Goal: Transaction & Acquisition: Book appointment/travel/reservation

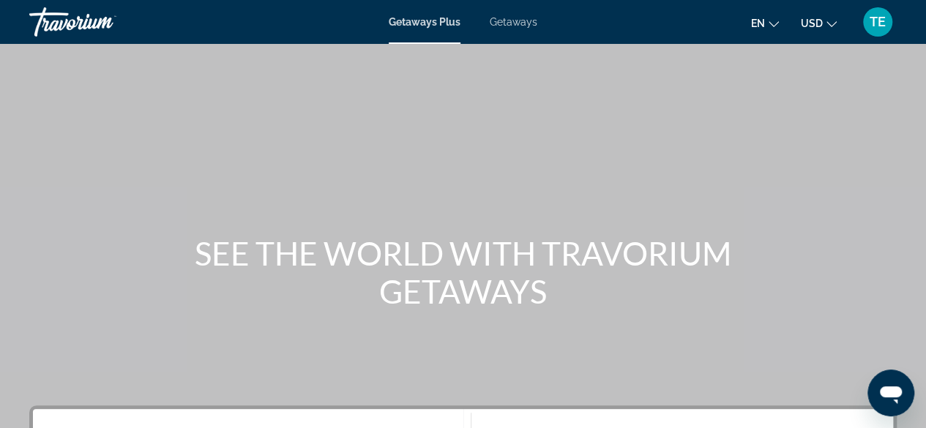
click at [508, 26] on span "Getaways" at bounding box center [514, 22] width 48 height 12
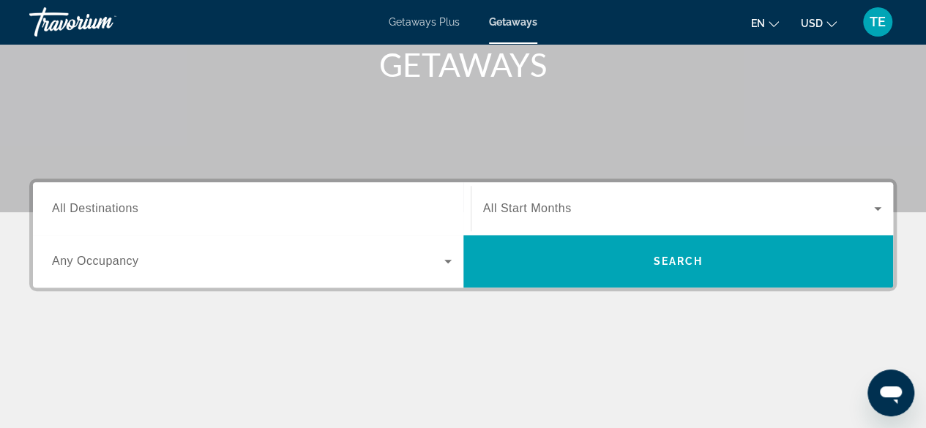
click at [147, 216] on input "Destination All Destinations" at bounding box center [252, 210] width 400 height 18
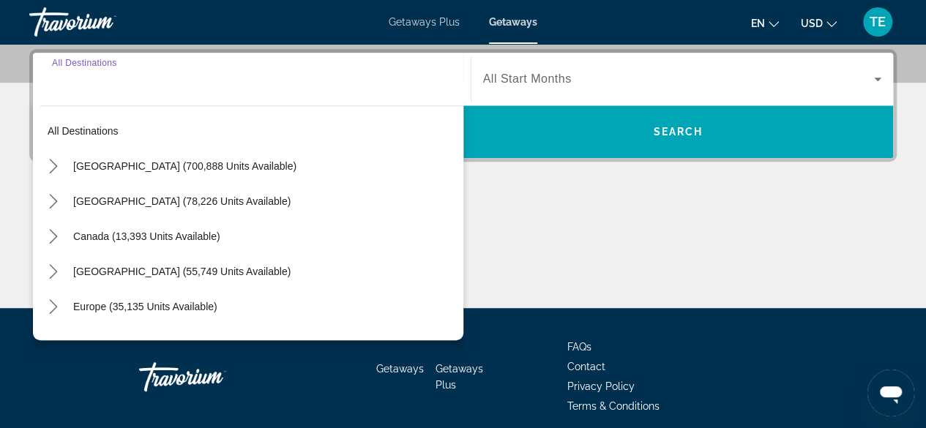
scroll to position [357, 0]
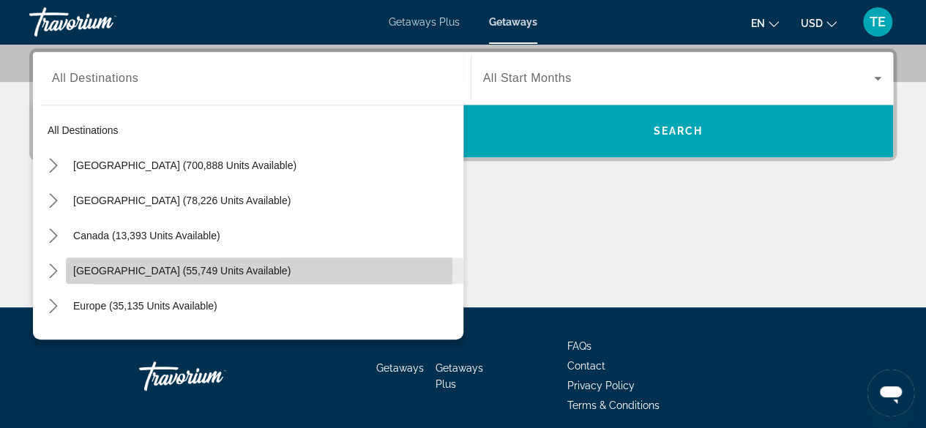
click at [86, 267] on span "[GEOGRAPHIC_DATA] (55,749 units available)" at bounding box center [181, 271] width 217 height 12
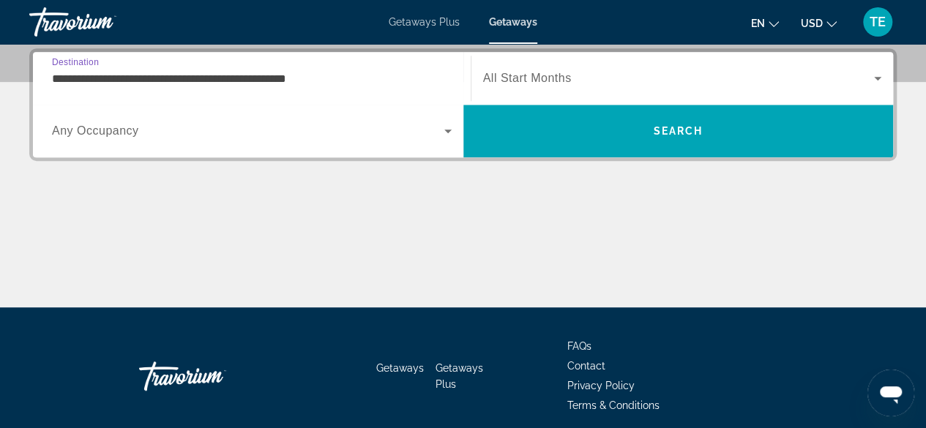
click at [132, 74] on input "**********" at bounding box center [252, 79] width 400 height 18
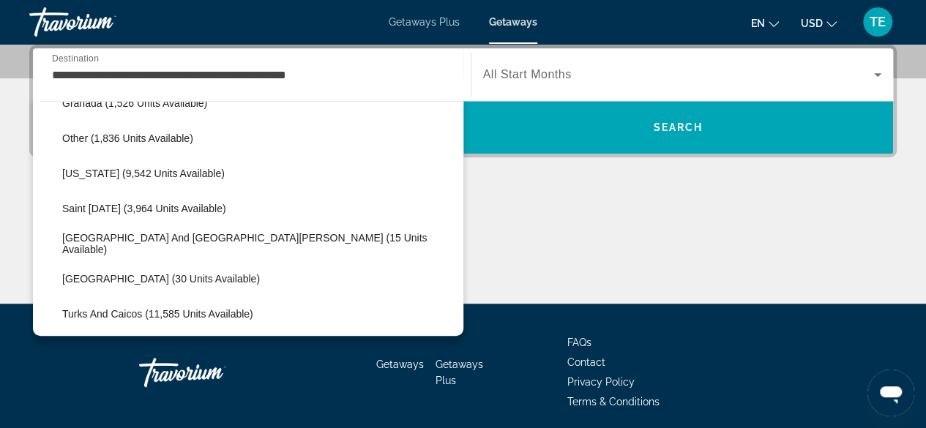
scroll to position [422, 0]
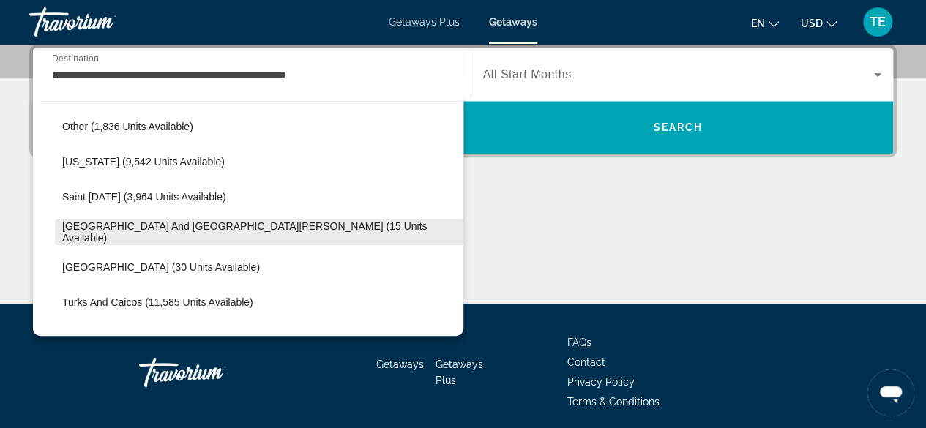
click at [178, 223] on span "Select destination: Sint Maarten and Saint Martin (15 units available)" at bounding box center [259, 231] width 408 height 35
type input "**********"
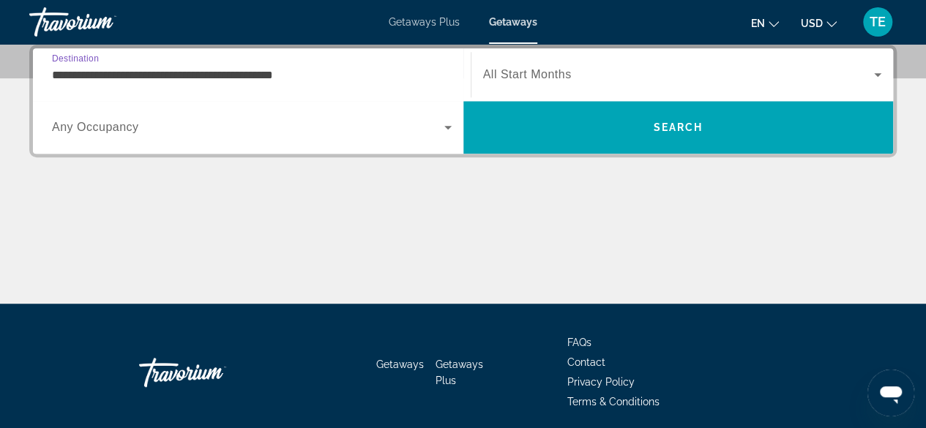
scroll to position [357, 0]
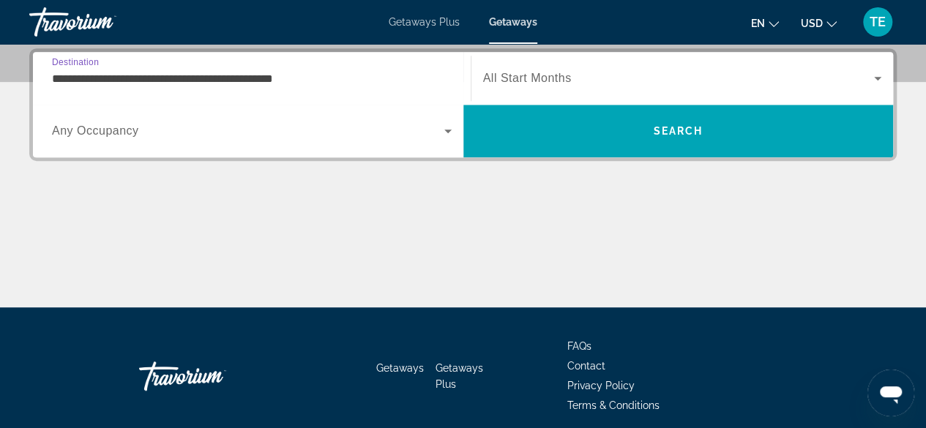
click at [549, 80] on span "All Start Months" at bounding box center [527, 78] width 89 height 12
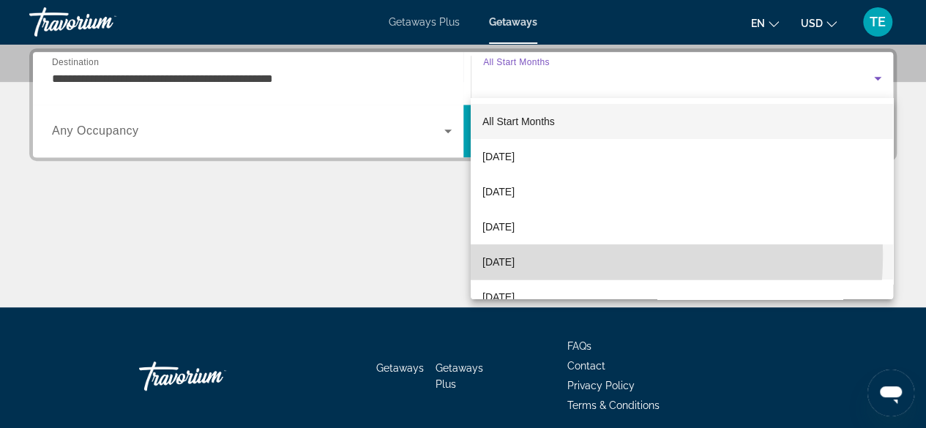
click at [514, 254] on span "[DATE]" at bounding box center [498, 262] width 32 height 18
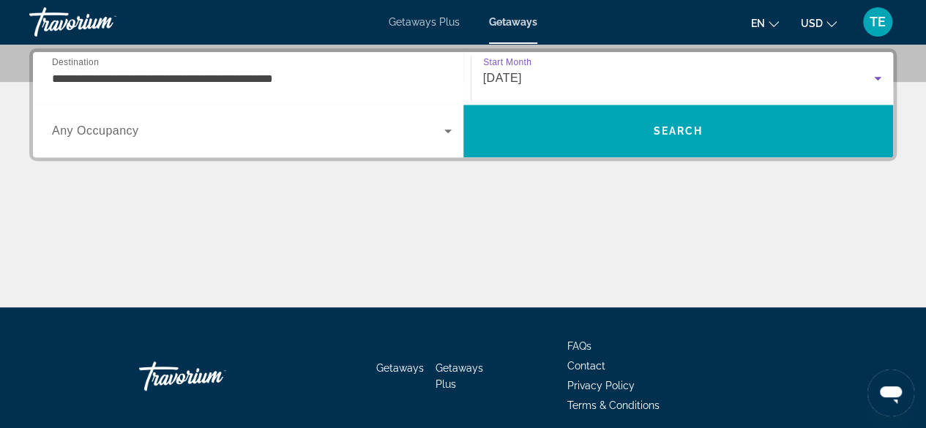
click at [566, 76] on div "[DATE]" at bounding box center [679, 79] width 392 height 18
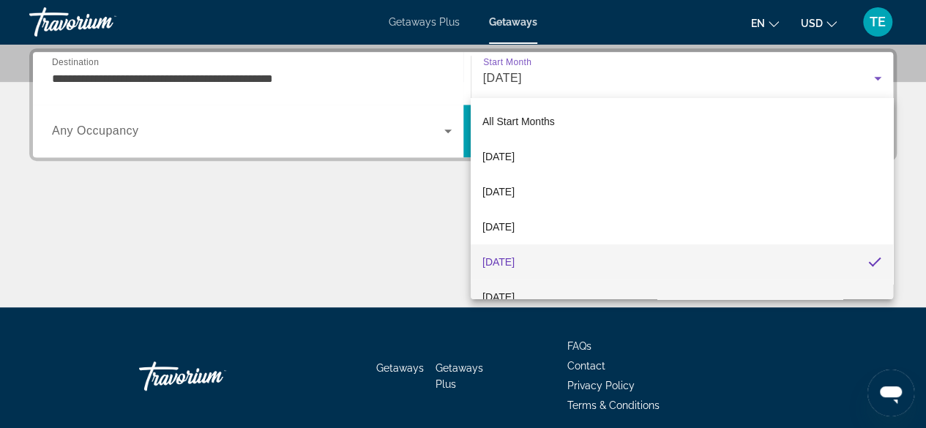
click at [514, 289] on span "[DATE]" at bounding box center [498, 297] width 32 height 18
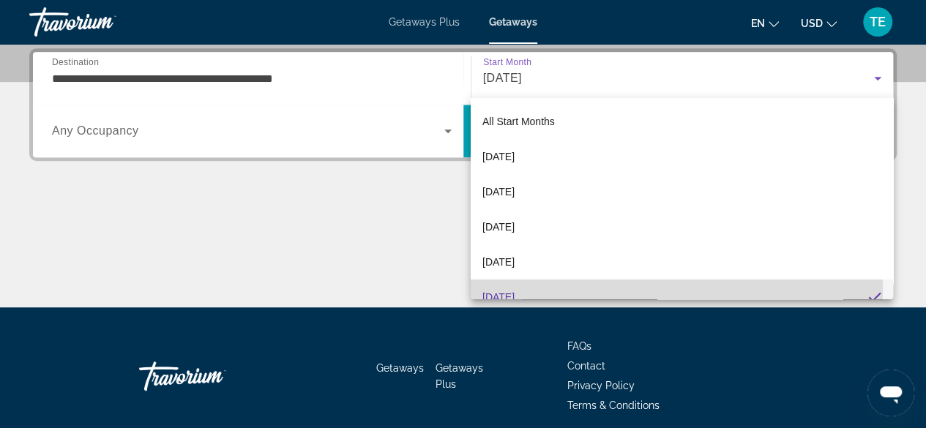
scroll to position [0, 0]
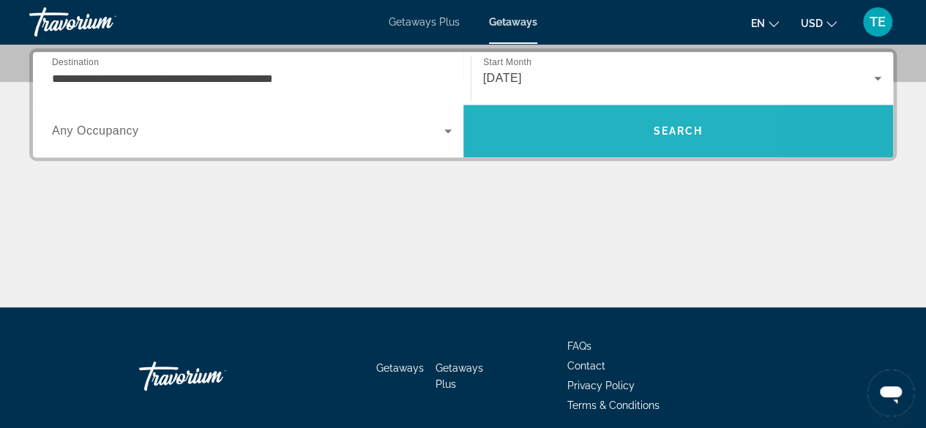
click at [559, 121] on span "Search" at bounding box center [678, 130] width 430 height 35
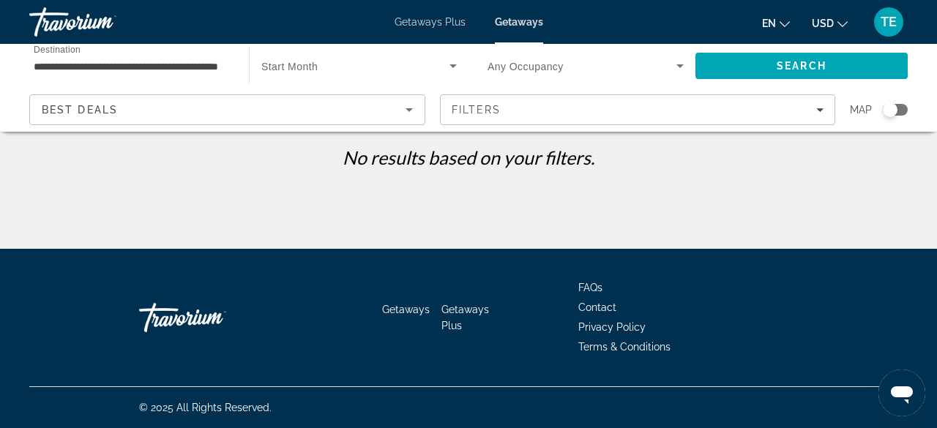
click at [507, 67] on span "Any Occupancy" at bounding box center [525, 67] width 76 height 12
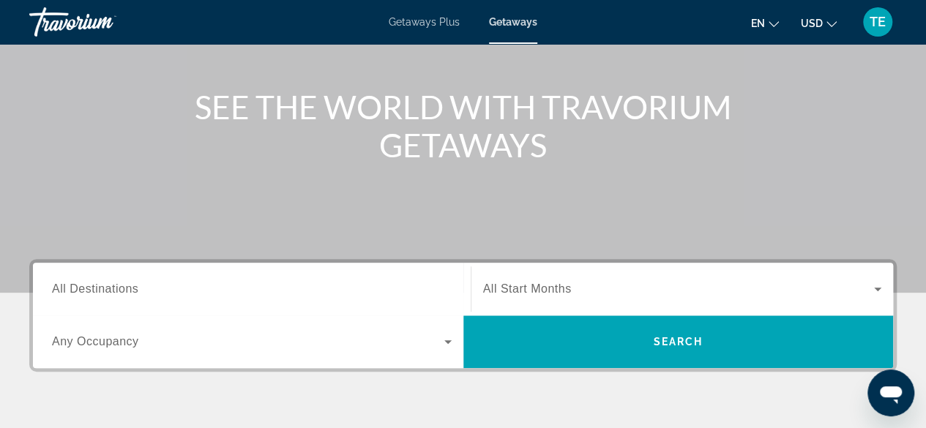
click at [277, 277] on div "Search widget" at bounding box center [252, 290] width 400 height 42
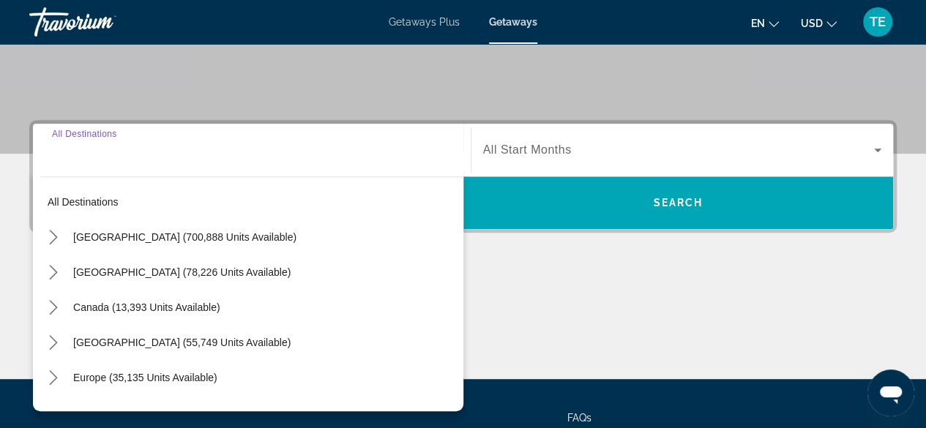
scroll to position [357, 0]
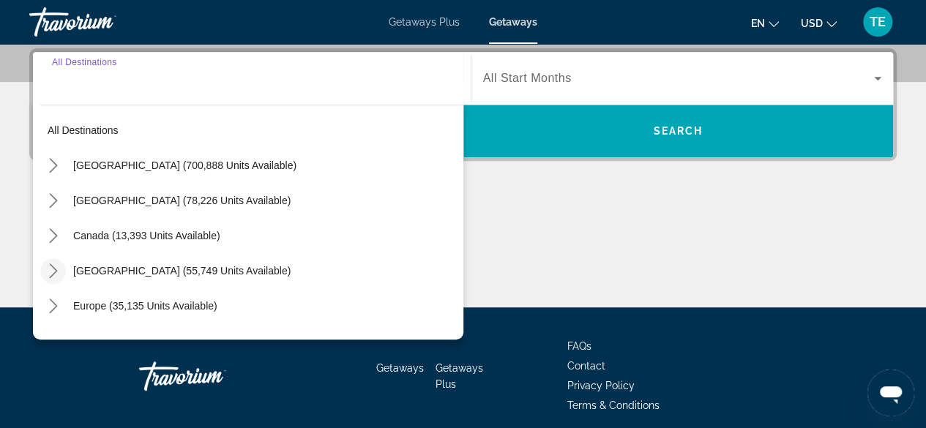
click at [56, 266] on icon "Toggle Caribbean & Atlantic Islands (55,749 units available) submenu" at bounding box center [53, 270] width 15 height 15
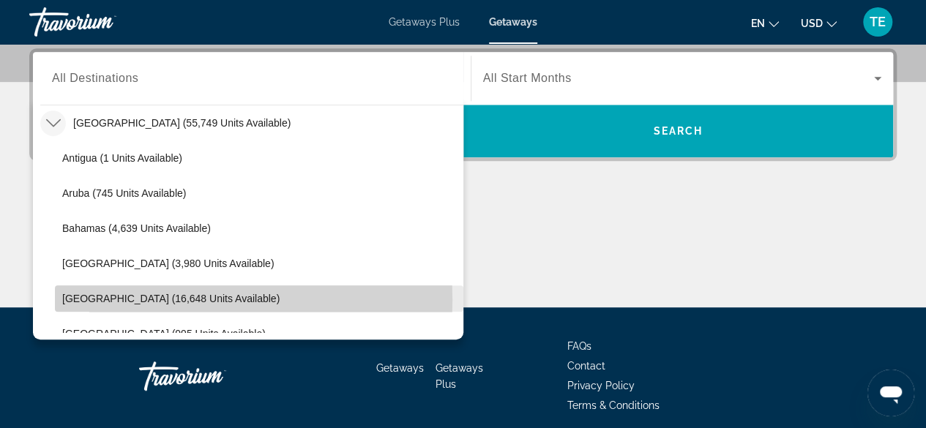
click at [177, 299] on span "[GEOGRAPHIC_DATA] (16,648 units available)" at bounding box center [170, 299] width 217 height 12
type input "**********"
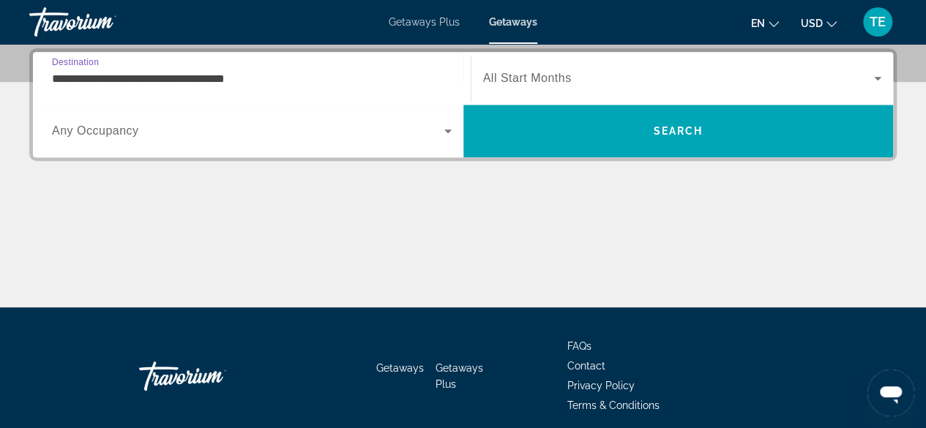
click at [513, 80] on span "All Start Months" at bounding box center [527, 78] width 89 height 12
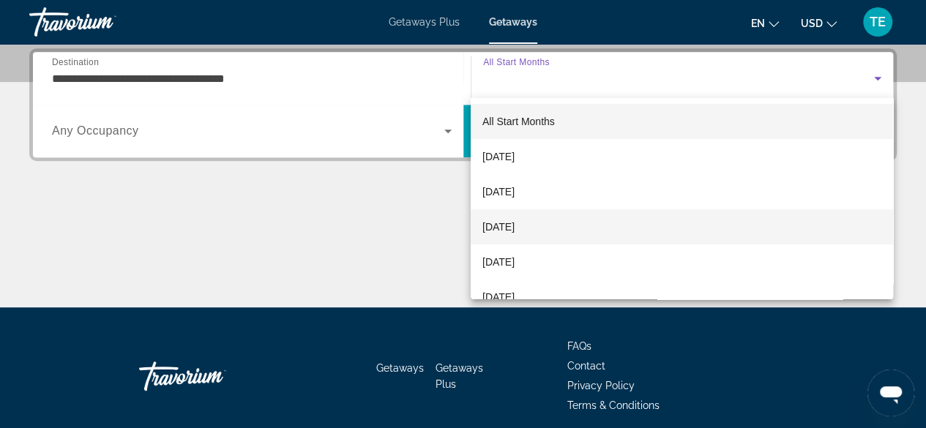
click at [501, 227] on span "[DATE]" at bounding box center [498, 227] width 32 height 18
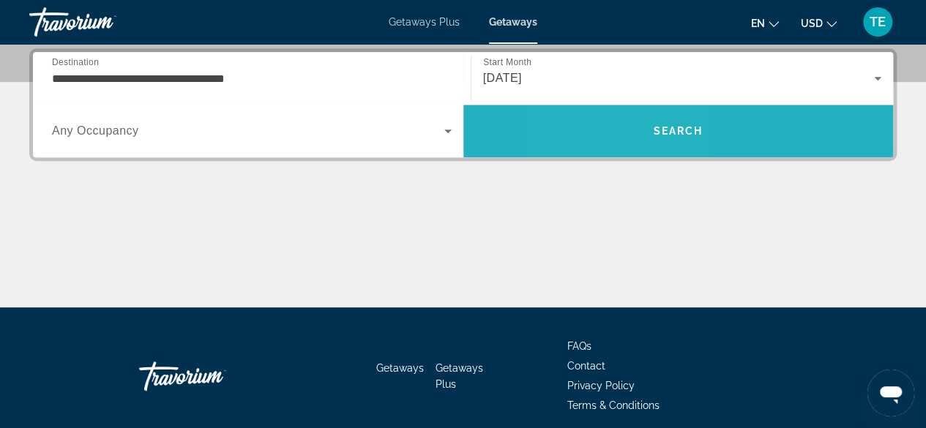
click at [617, 130] on span "Search" at bounding box center [678, 130] width 430 height 35
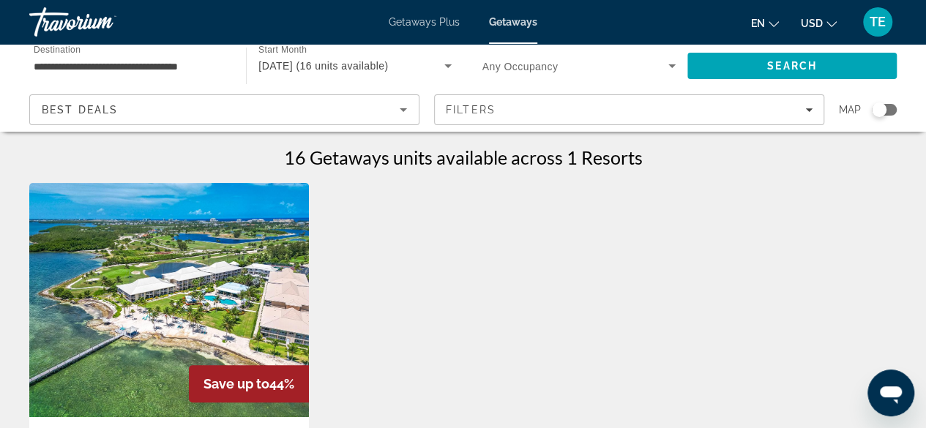
click at [132, 65] on input "**********" at bounding box center [130, 67] width 193 height 18
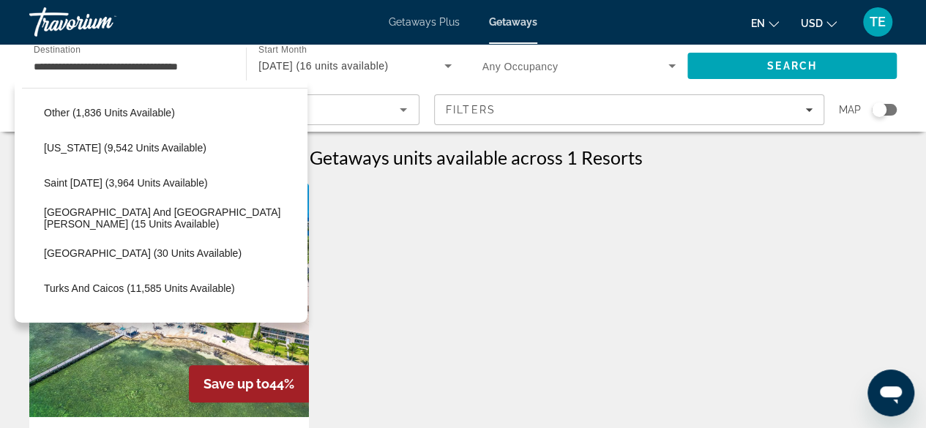
scroll to position [429, 0]
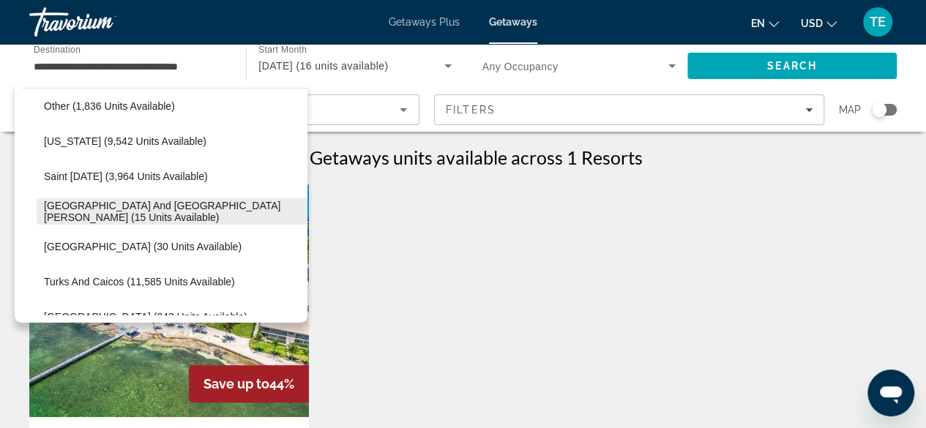
click at [125, 203] on span "Select destination: Sint Maarten and Saint Martin (15 units available)" at bounding box center [172, 211] width 271 height 35
type input "**********"
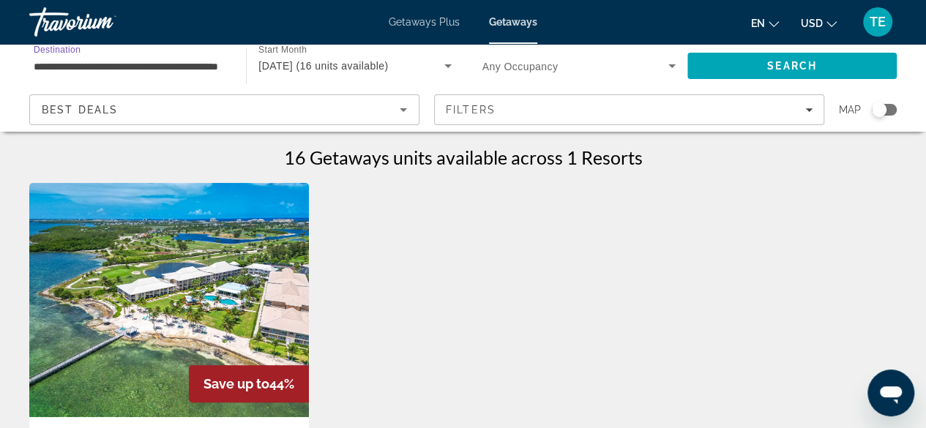
click at [528, 75] on div "Search widget" at bounding box center [578, 65] width 193 height 41
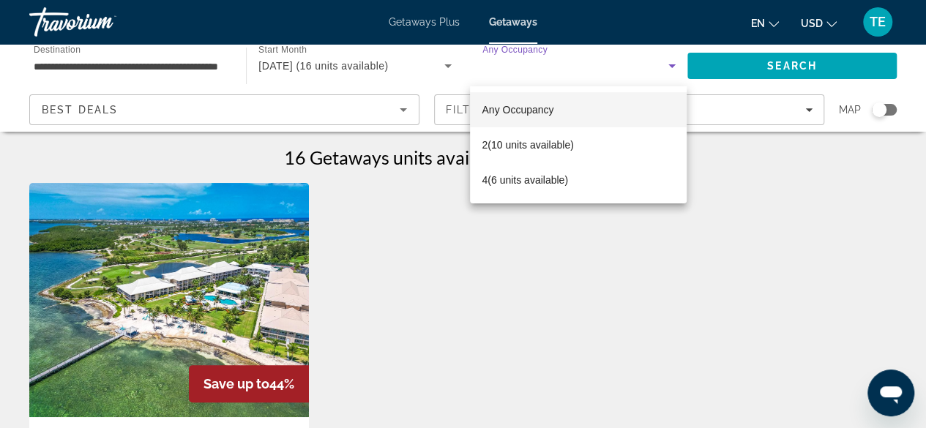
click at [382, 59] on div at bounding box center [463, 214] width 926 height 428
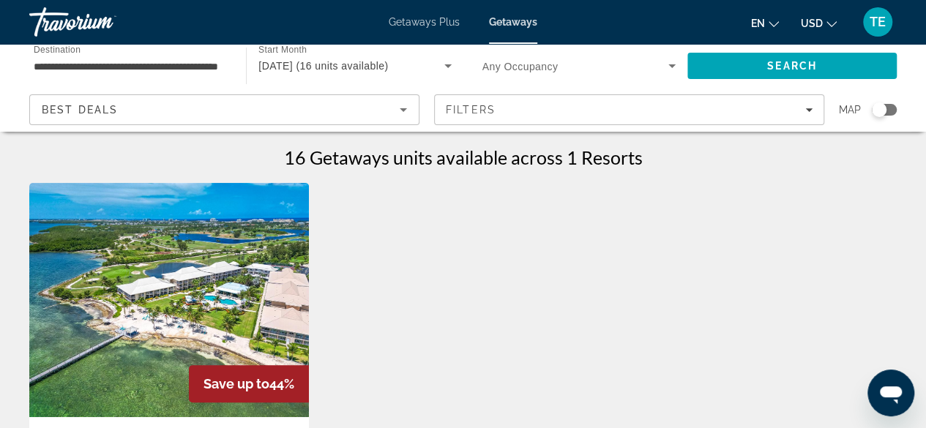
click at [388, 61] on span "December 2025 (16 units available)" at bounding box center [323, 66] width 130 height 12
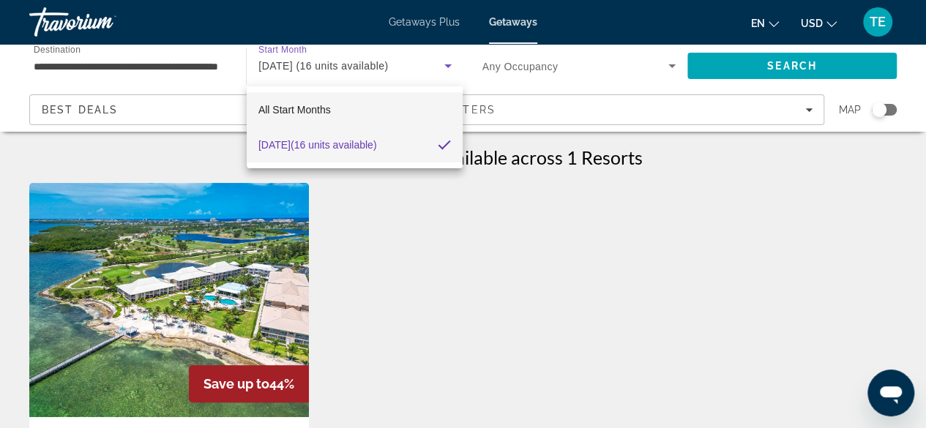
click at [273, 105] on span "All Start Months" at bounding box center [294, 110] width 72 height 12
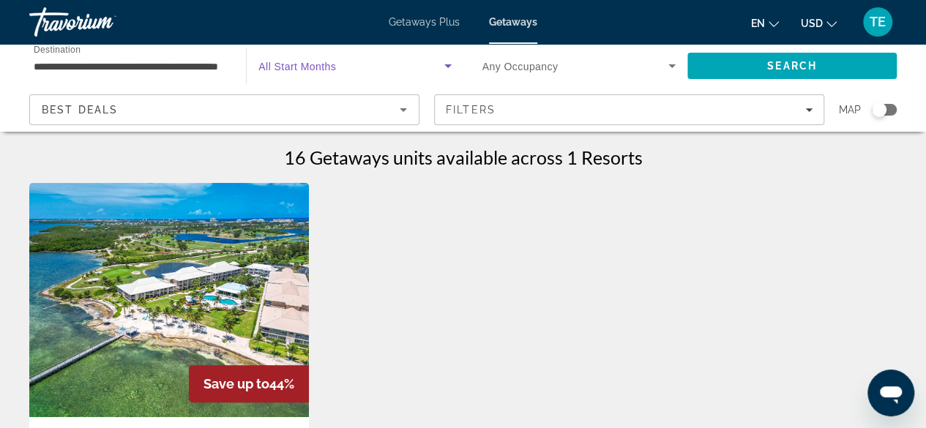
click at [187, 68] on input "**********" at bounding box center [130, 67] width 193 height 18
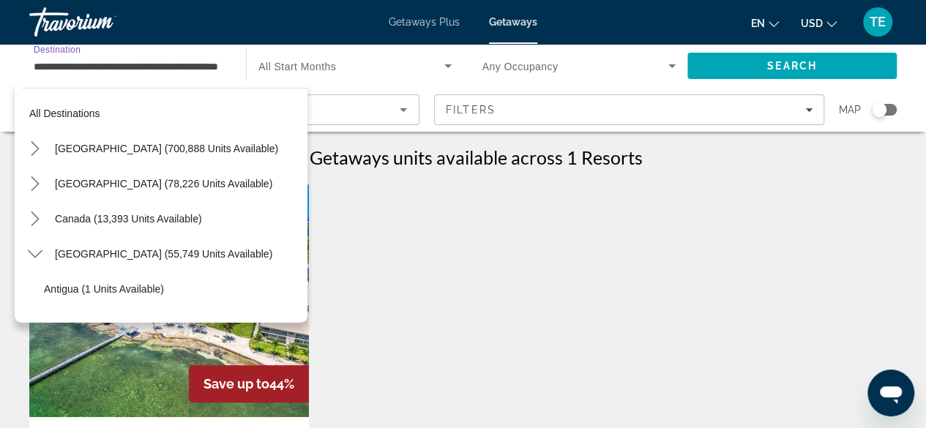
scroll to position [438, 0]
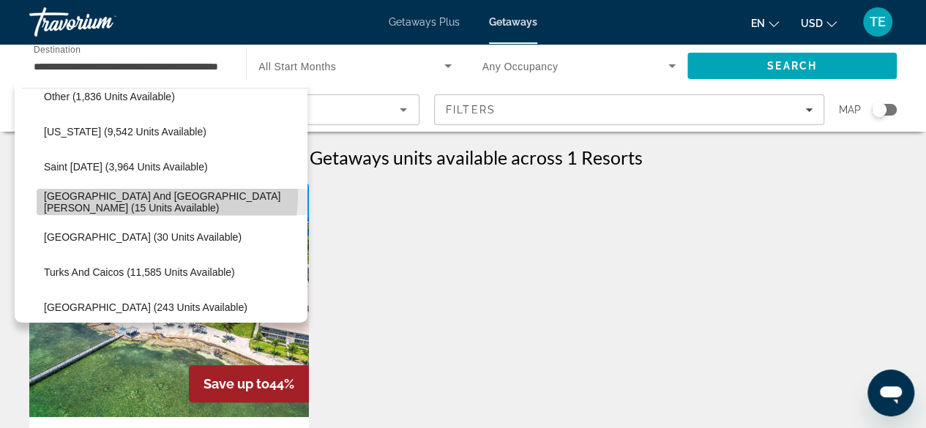
click at [104, 192] on span "Select destination: Sint Maarten and Saint Martin (15 units available)" at bounding box center [172, 201] width 271 height 35
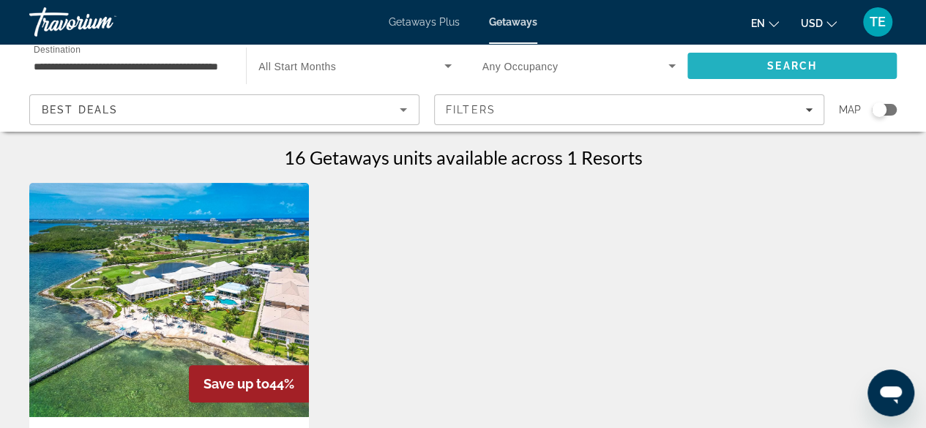
click at [734, 65] on span "Search" at bounding box center [791, 65] width 209 height 35
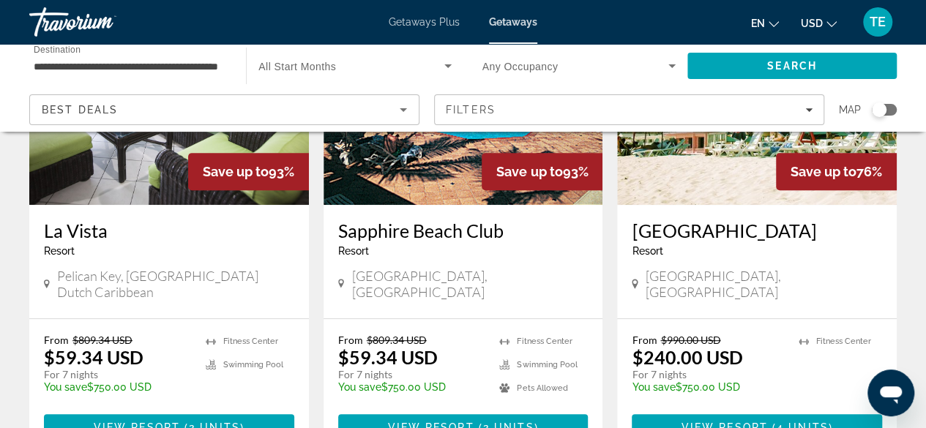
scroll to position [232, 0]
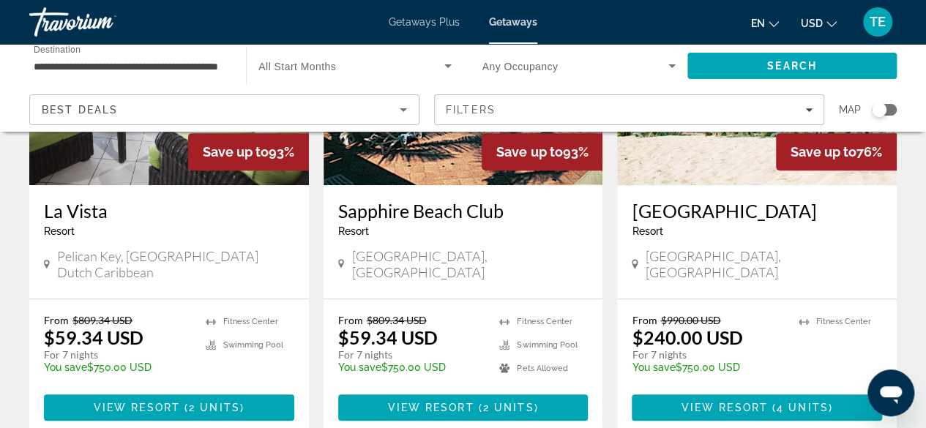
click at [446, 216] on h3 "Sapphire Beach Club" at bounding box center [463, 211] width 250 height 22
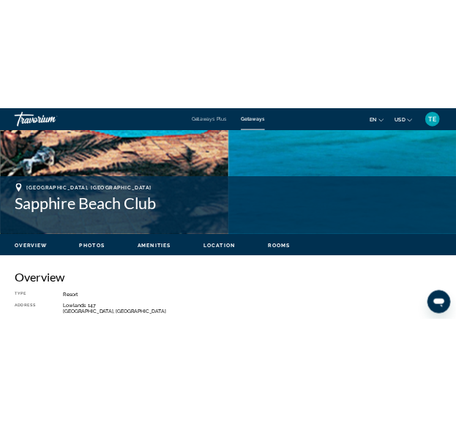
scroll to position [481, 0]
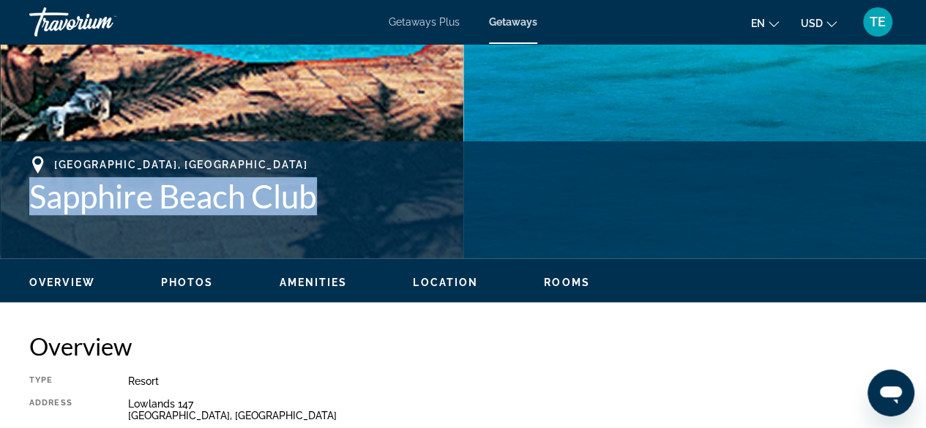
drag, startPoint x: 35, startPoint y: 192, endPoint x: 317, endPoint y: 194, distance: 281.8
click at [317, 194] on h1 "Sapphire Beach Club" at bounding box center [462, 196] width 867 height 38
copy h1 "Sapphire Beach Club"
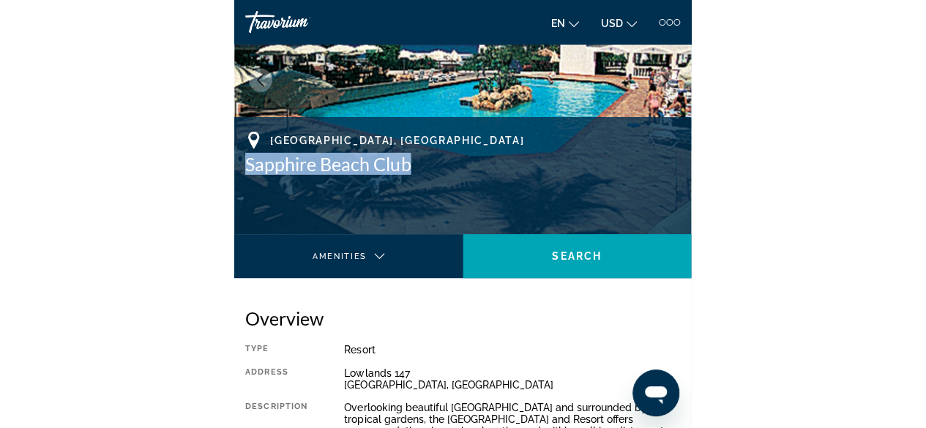
scroll to position [0, 0]
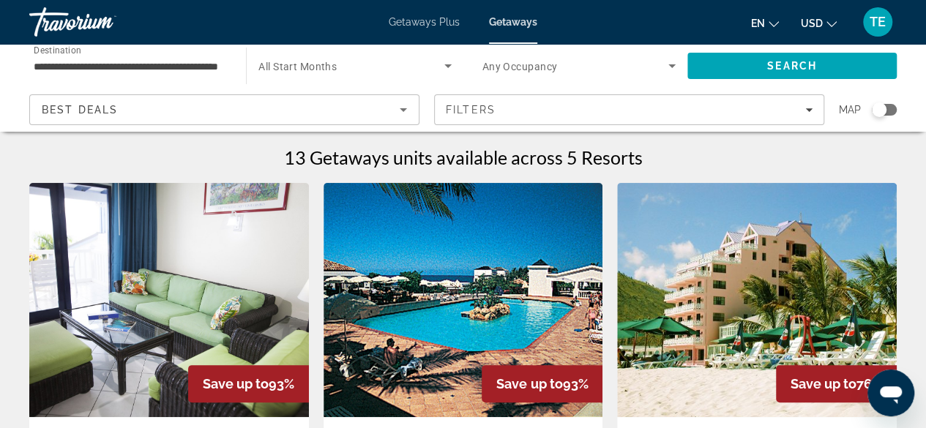
click at [217, 278] on img "Main content" at bounding box center [169, 300] width 280 height 234
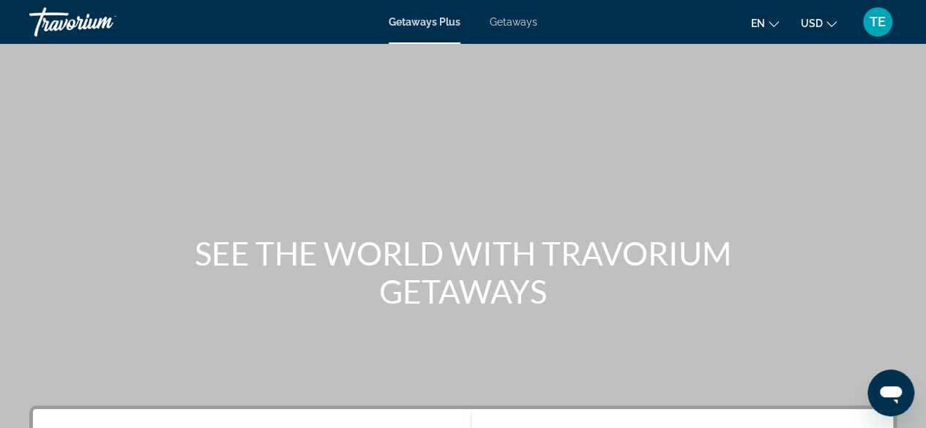
click at [521, 22] on span "Getaways" at bounding box center [514, 22] width 48 height 12
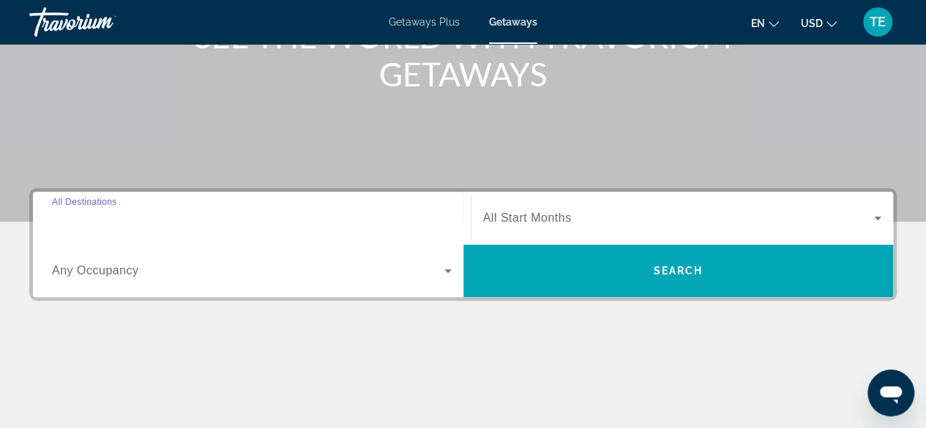
click at [220, 214] on input "Destination All Destinations" at bounding box center [252, 219] width 400 height 18
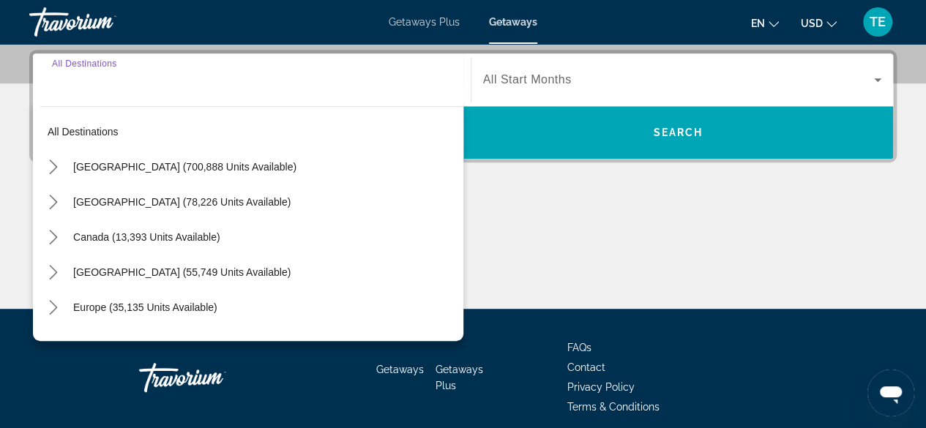
scroll to position [357, 0]
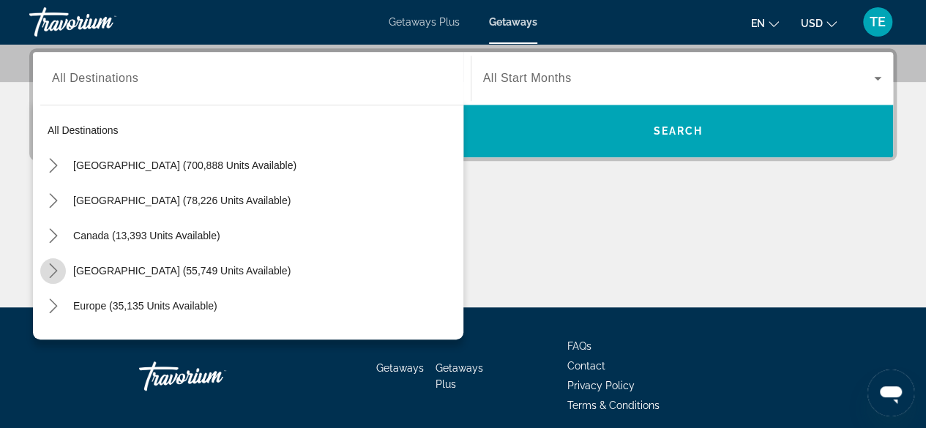
click at [53, 263] on icon "Toggle Caribbean & Atlantic Islands (55,749 units available) submenu" at bounding box center [53, 270] width 15 height 15
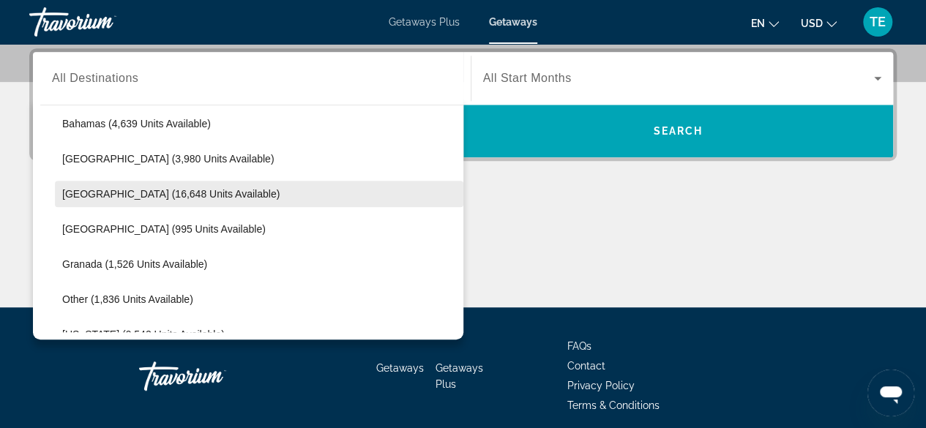
scroll to position [247, 0]
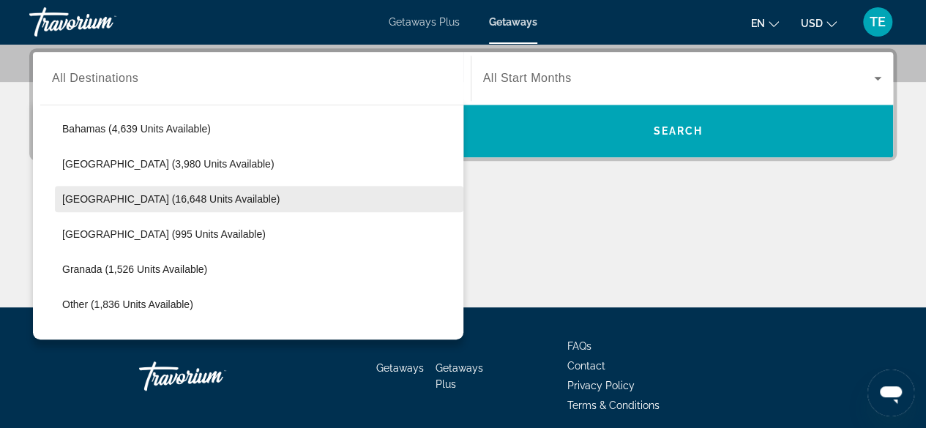
click at [230, 196] on span "[GEOGRAPHIC_DATA] (16,648 units available)" at bounding box center [170, 199] width 217 height 12
type input "**********"
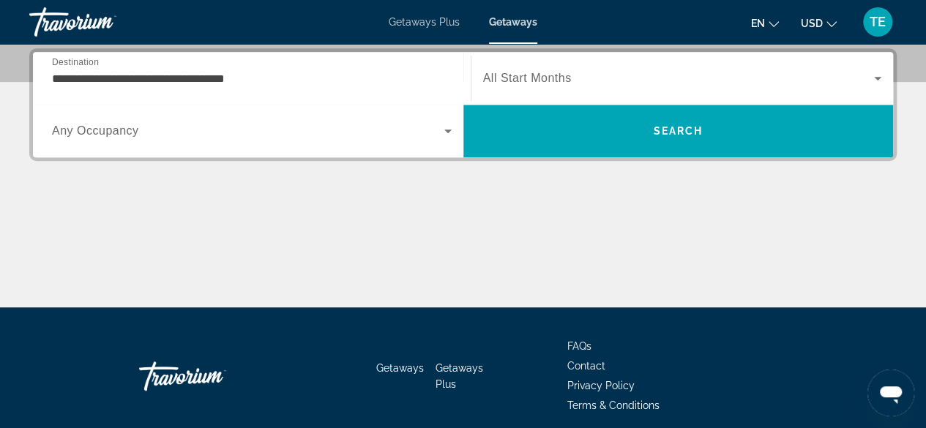
click at [510, 73] on span "All Start Months" at bounding box center [527, 78] width 89 height 12
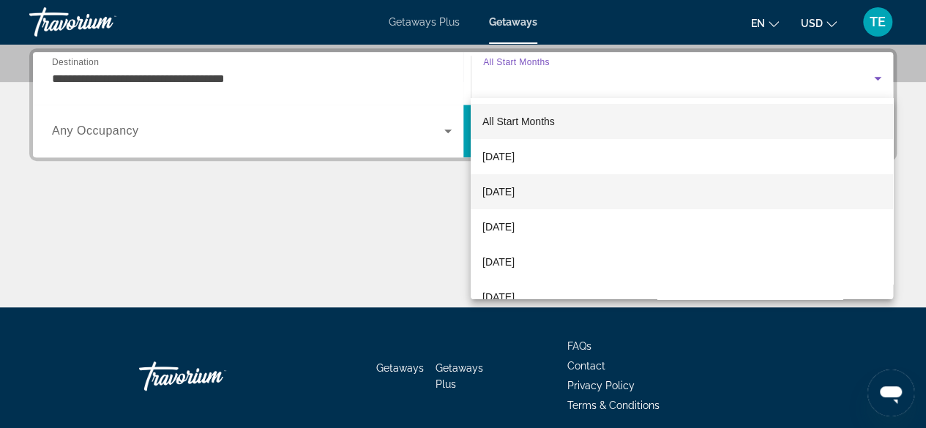
click at [593, 193] on mat-option "[DATE]" at bounding box center [682, 191] width 422 height 35
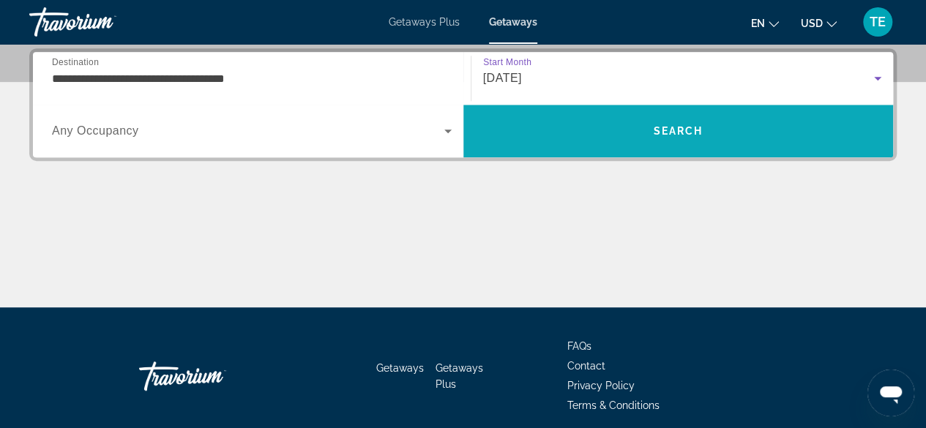
click at [624, 130] on span "Search" at bounding box center [678, 130] width 430 height 35
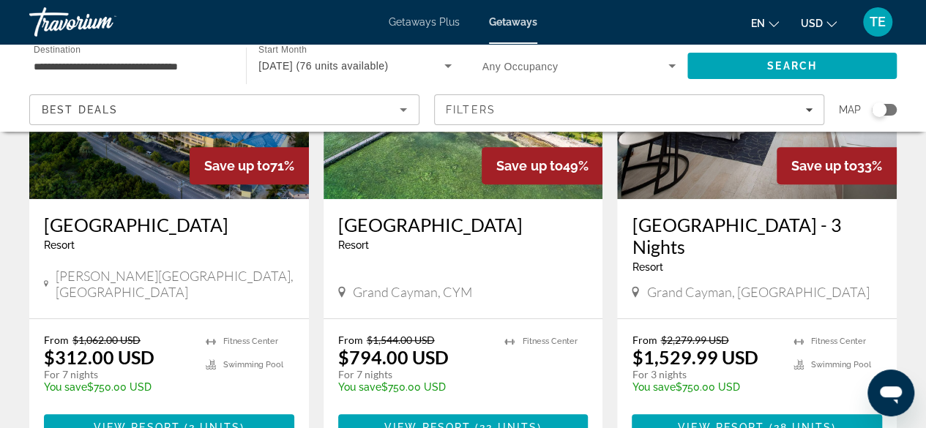
scroll to position [228, 0]
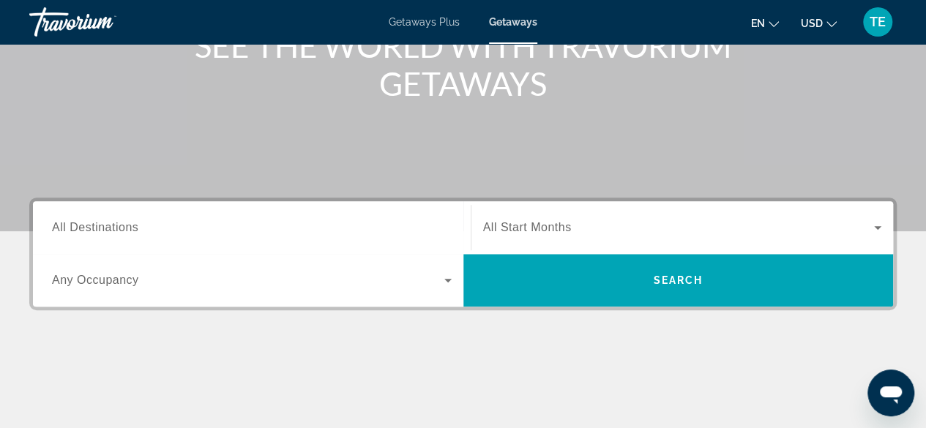
click at [304, 207] on div "Search widget" at bounding box center [252, 228] width 400 height 42
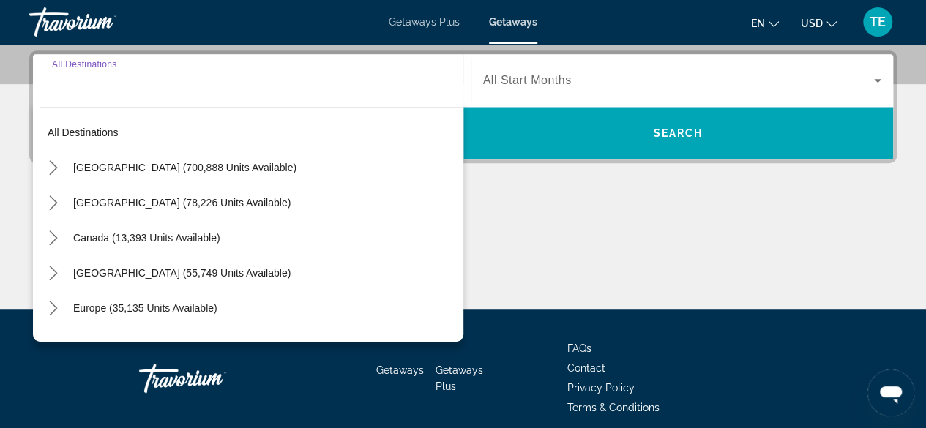
scroll to position [357, 0]
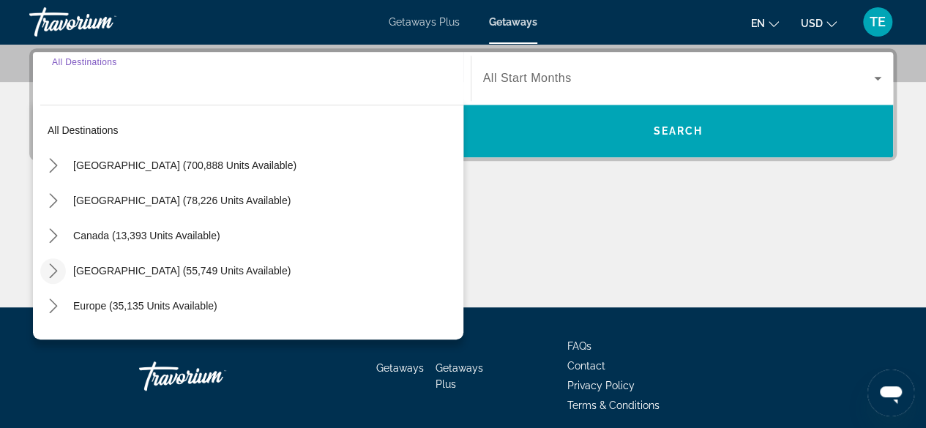
click at [58, 260] on mat-icon "Toggle Caribbean & Atlantic Islands (55,749 units available) submenu" at bounding box center [53, 271] width 26 height 26
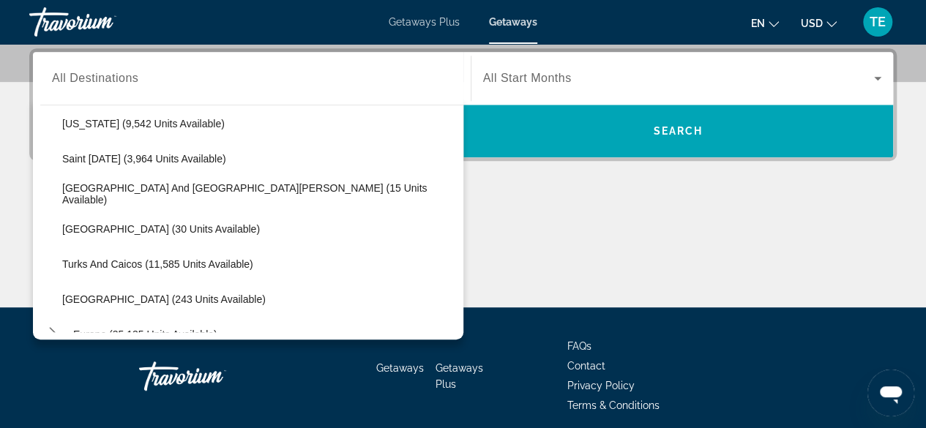
scroll to position [468, 0]
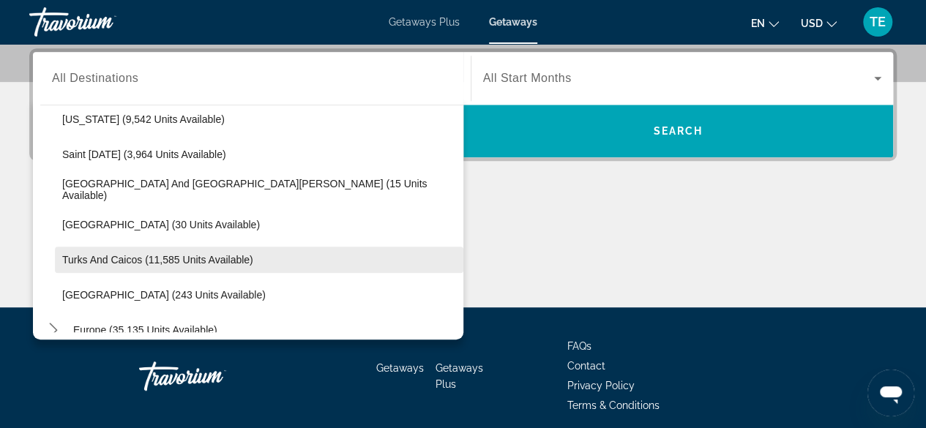
click at [171, 255] on span "Turks and Caicos (11,585 units available)" at bounding box center [157, 260] width 191 height 12
type input "**********"
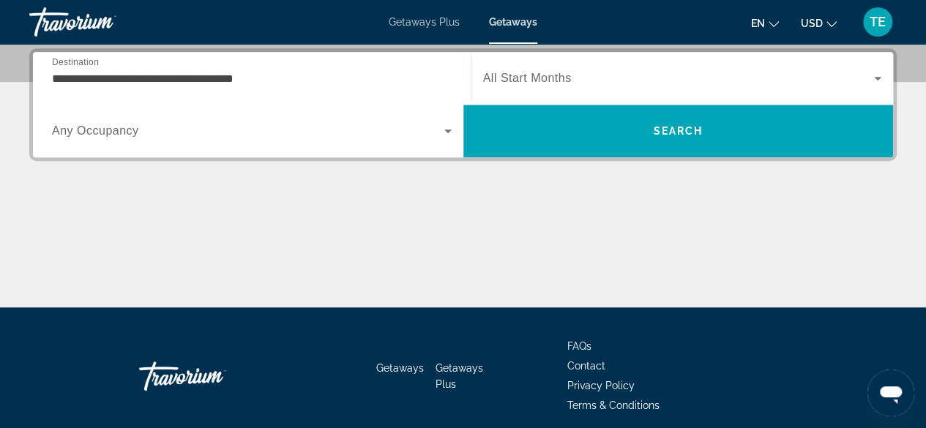
click at [515, 90] on div "Search widget" at bounding box center [682, 78] width 399 height 41
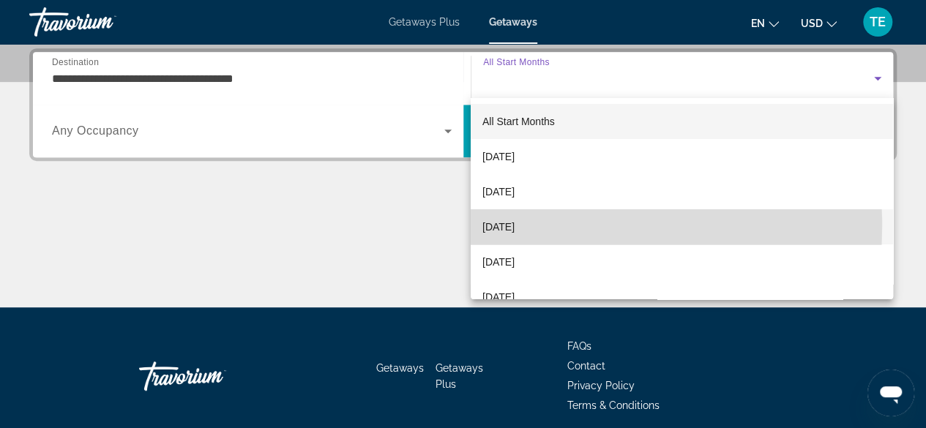
click at [502, 225] on span "[DATE]" at bounding box center [498, 227] width 32 height 18
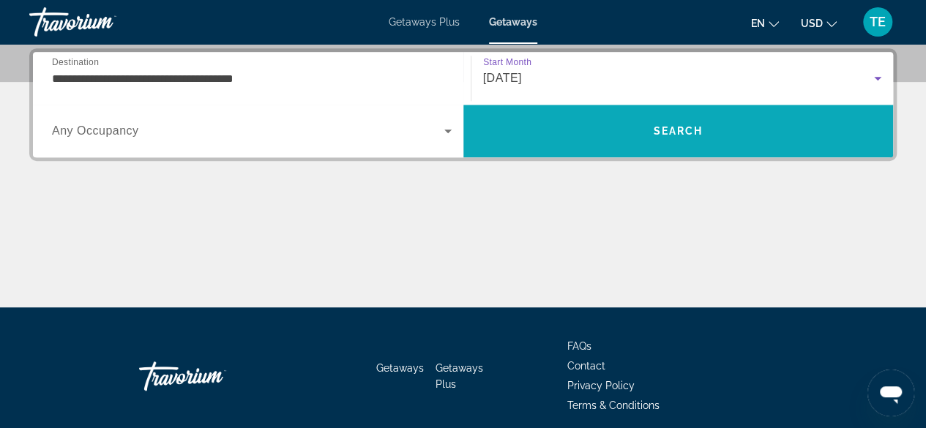
click at [583, 113] on span "Search" at bounding box center [678, 130] width 430 height 35
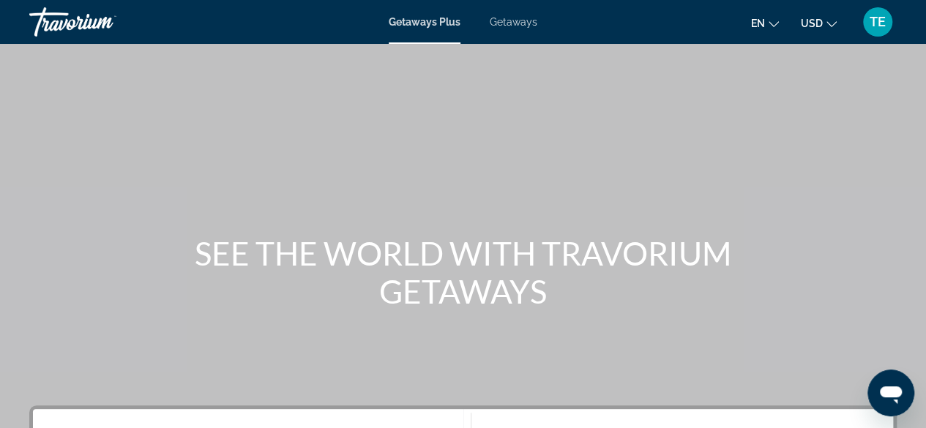
click at [507, 29] on div "Getaways Plus Getaways en English Español Français Italiano Português русский U…" at bounding box center [463, 22] width 926 height 38
click at [507, 22] on span "Getaways" at bounding box center [514, 22] width 48 height 12
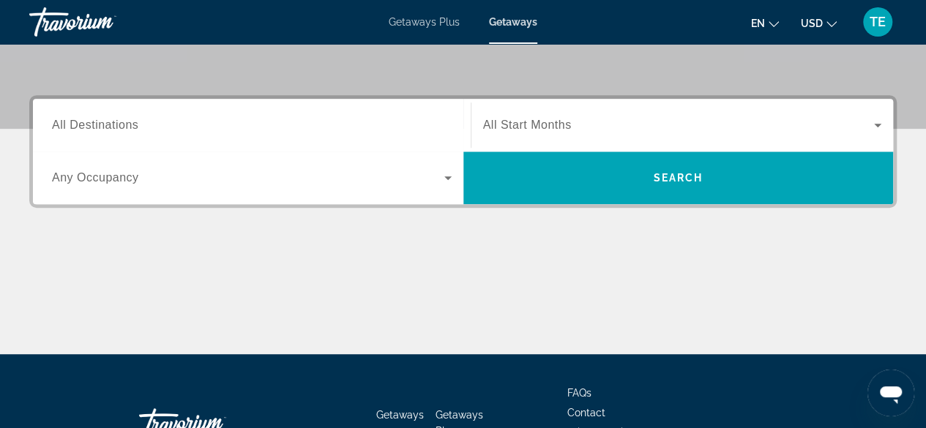
click at [258, 121] on input "Destination All Destinations" at bounding box center [252, 126] width 400 height 18
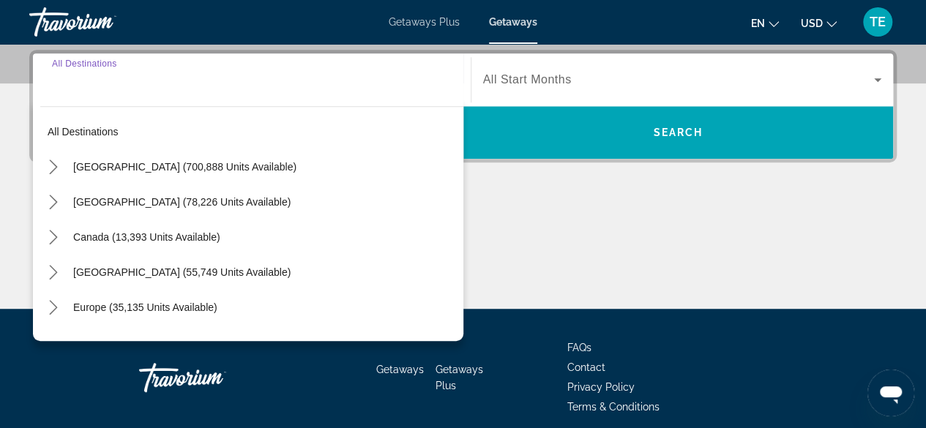
scroll to position [357, 0]
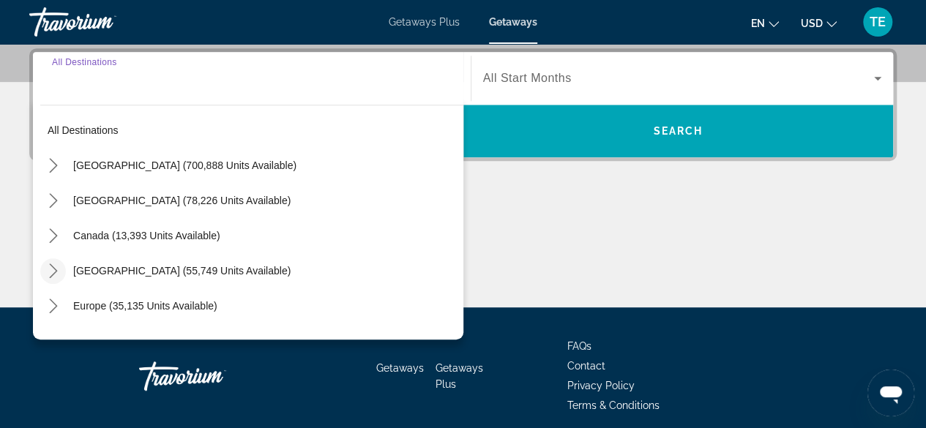
click at [56, 269] on icon "Toggle Caribbean & Atlantic Islands (55,749 units available) submenu" at bounding box center [53, 270] width 15 height 15
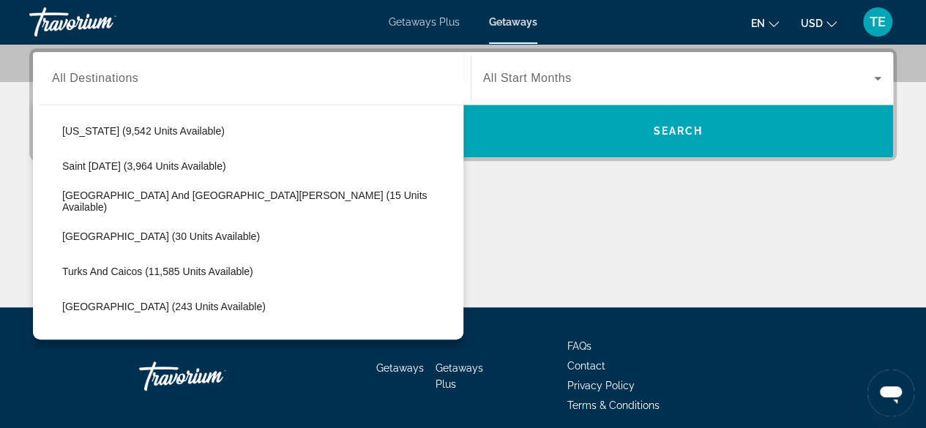
scroll to position [458, 0]
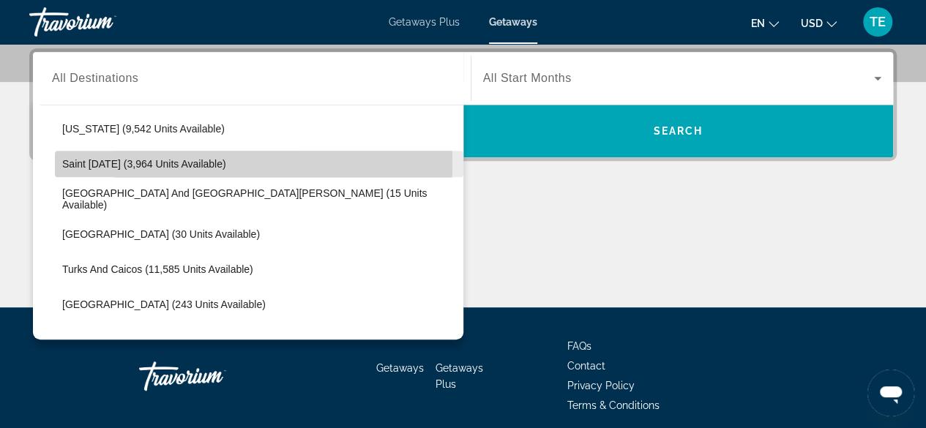
click at [190, 162] on span "Saint [DATE] (3,964 units available)" at bounding box center [144, 164] width 164 height 12
type input "**********"
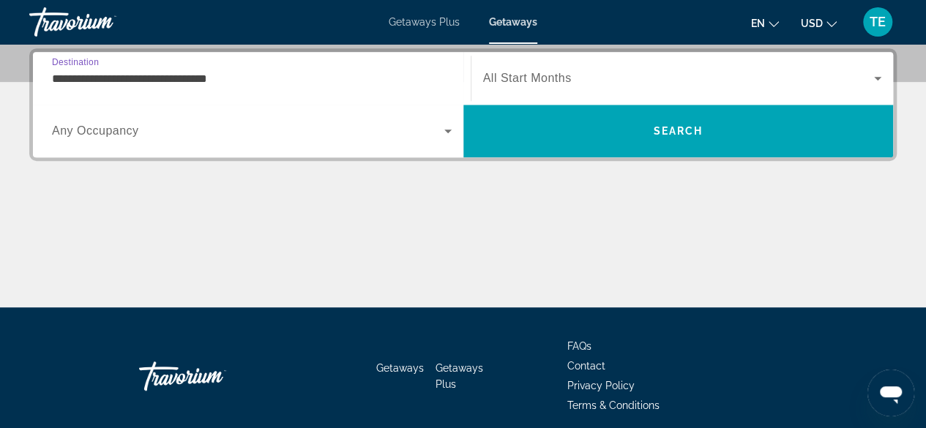
click at [246, 73] on input "**********" at bounding box center [252, 79] width 400 height 18
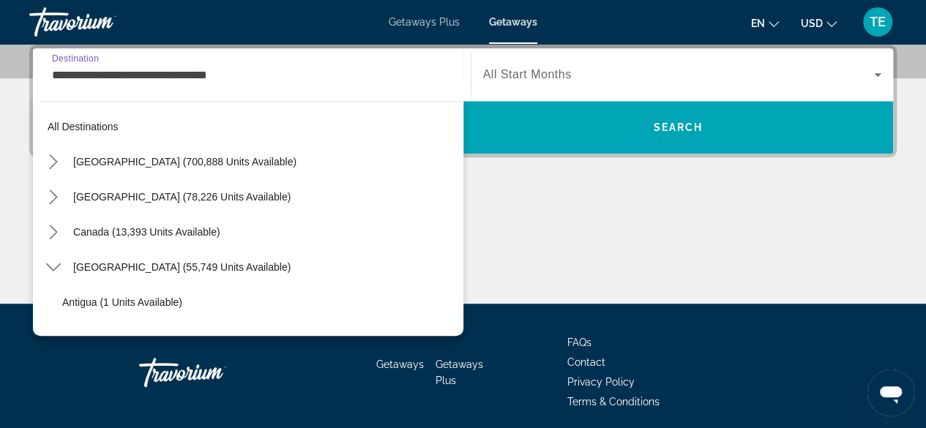
scroll to position [403, 0]
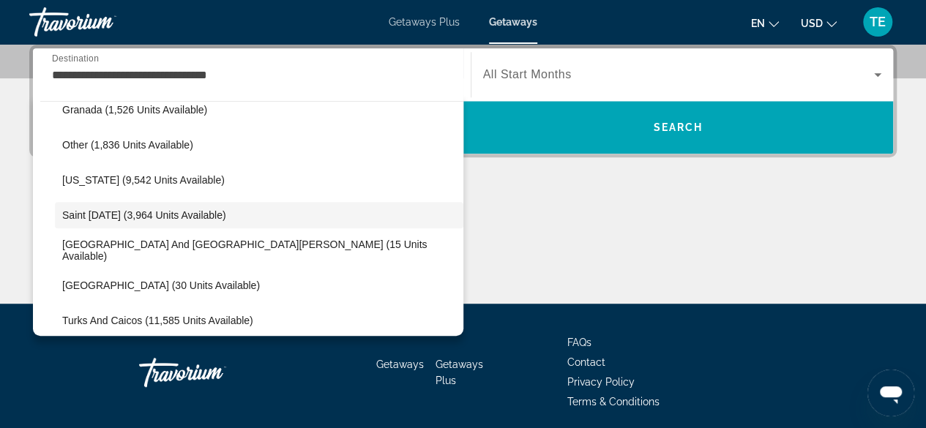
click at [520, 75] on span "All Start Months" at bounding box center [527, 74] width 89 height 12
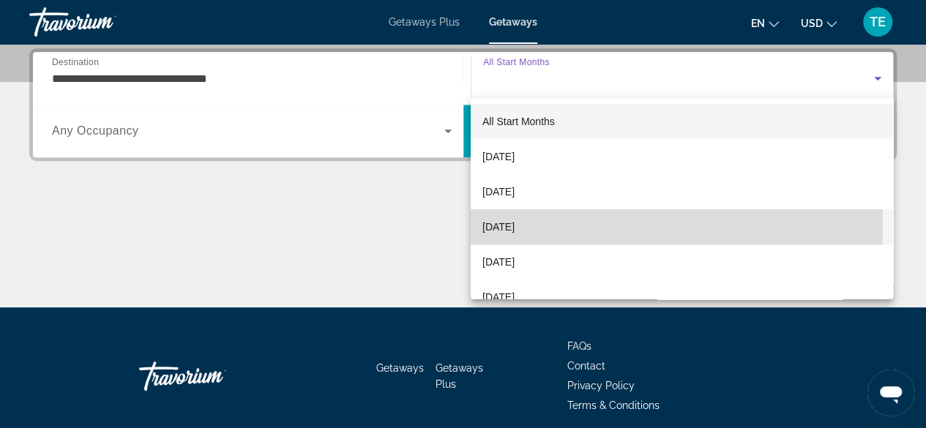
click at [514, 223] on span "[DATE]" at bounding box center [498, 227] width 32 height 18
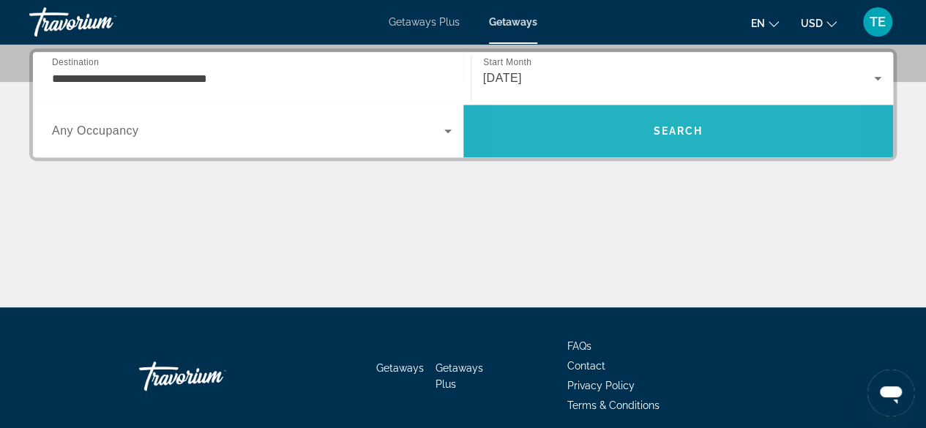
click at [599, 125] on span "Search" at bounding box center [678, 130] width 430 height 35
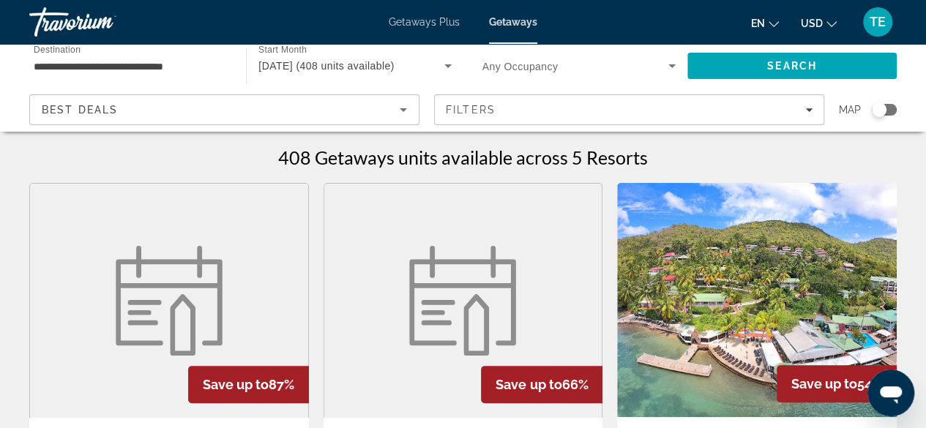
click at [64, 60] on input "**********" at bounding box center [130, 67] width 193 height 18
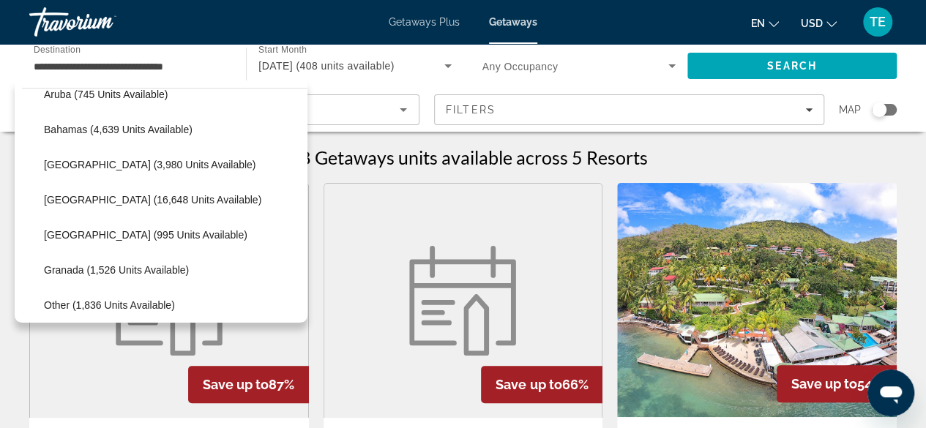
scroll to position [220, 0]
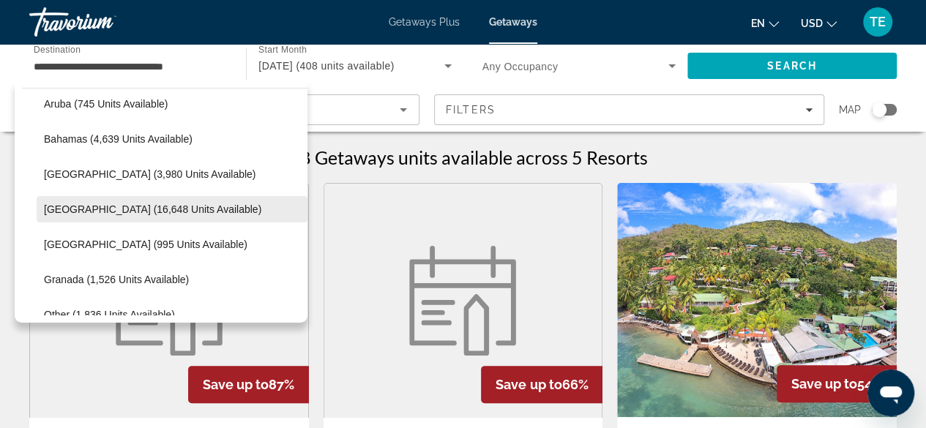
click at [181, 210] on span "[GEOGRAPHIC_DATA] (16,648 units available)" at bounding box center [152, 209] width 217 height 12
type input "**********"
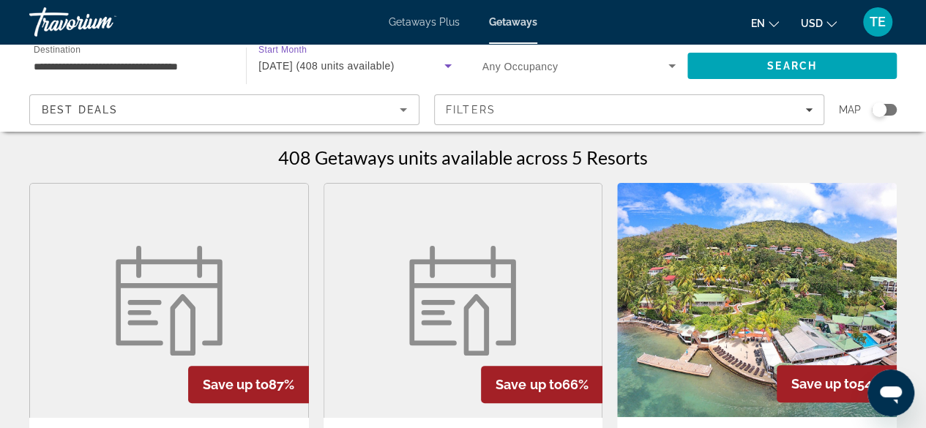
click at [394, 65] on span "December 2025 (408 units available)" at bounding box center [326, 66] width 136 height 12
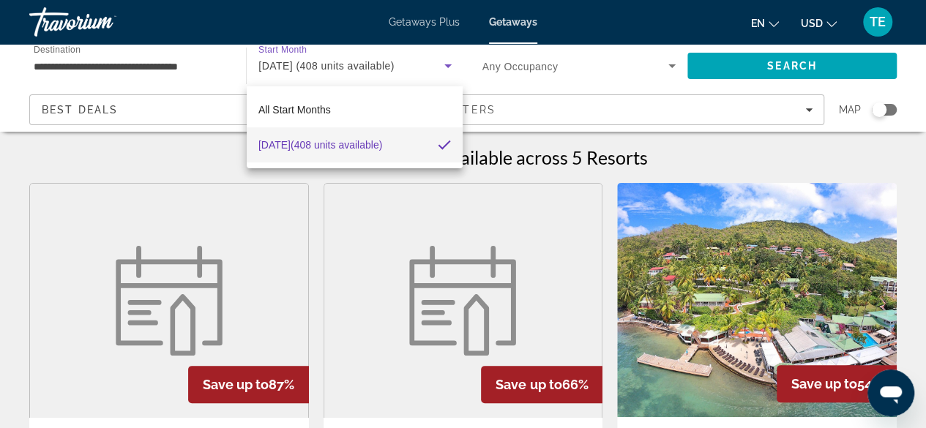
click at [764, 62] on div at bounding box center [463, 214] width 926 height 428
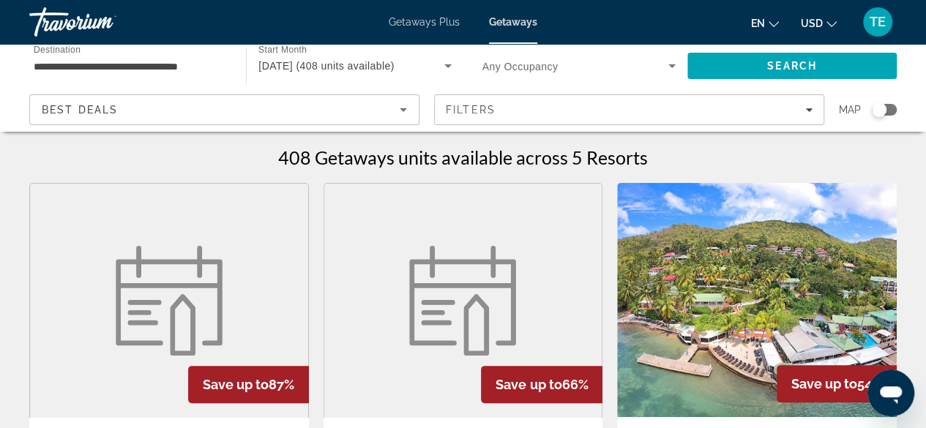
click at [764, 62] on span "Search" at bounding box center [791, 65] width 209 height 35
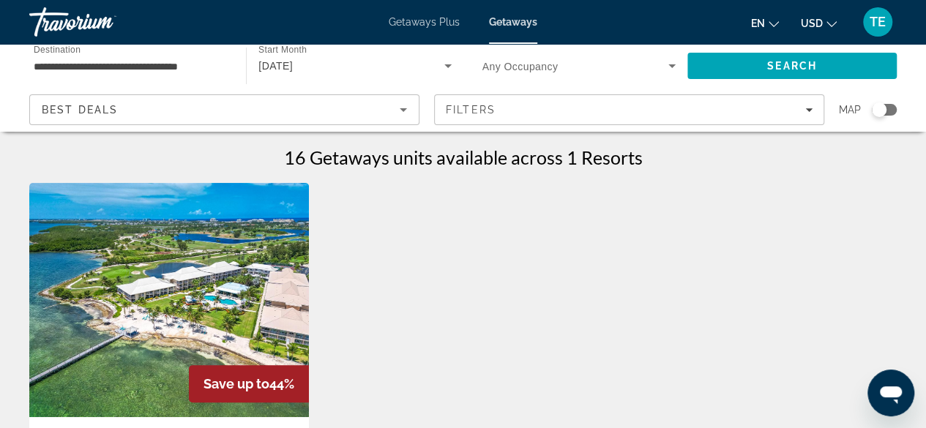
click at [304, 59] on div "[DATE]" at bounding box center [350, 66] width 185 height 18
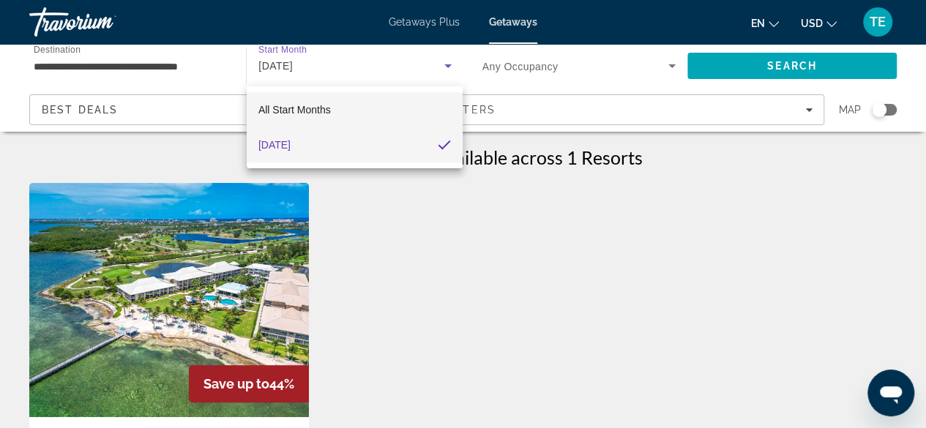
click at [272, 110] on span "All Start Months" at bounding box center [294, 110] width 72 height 12
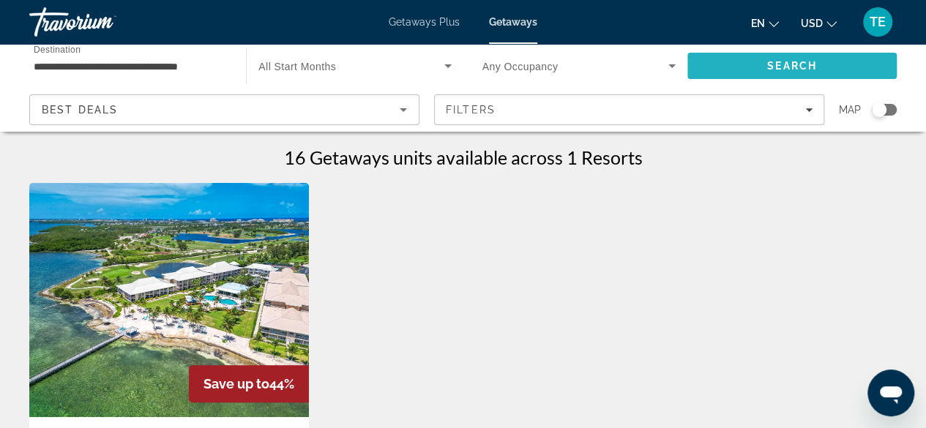
click at [745, 67] on span "Search" at bounding box center [791, 65] width 209 height 35
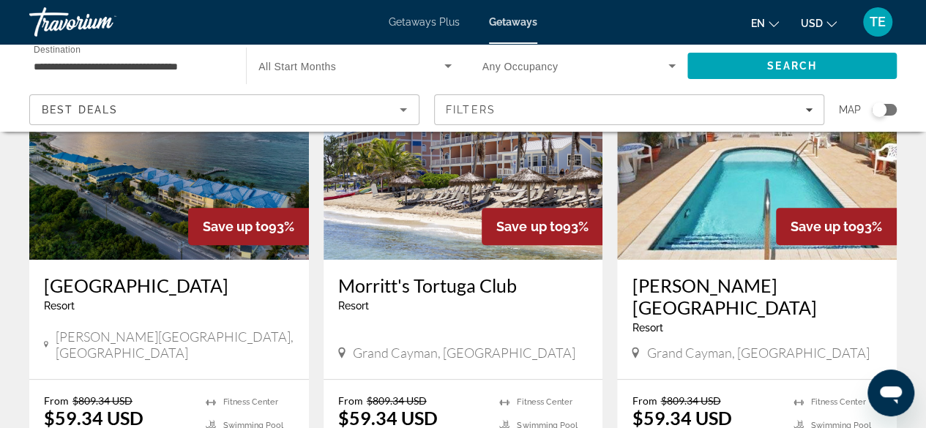
scroll to position [197, 0]
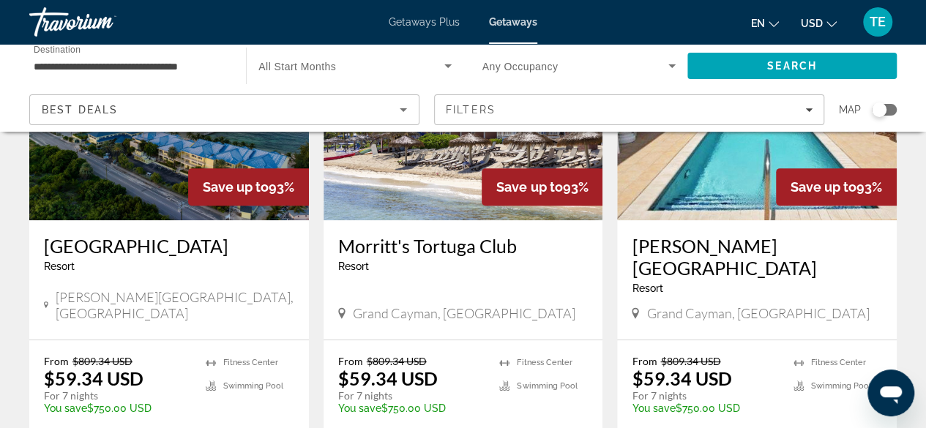
drag, startPoint x: 333, startPoint y: 245, endPoint x: 531, endPoint y: 244, distance: 198.3
click at [531, 244] on div "Morritt's Tortuga Club Resort - This is an adults only resort Grand Cayman, Cay…" at bounding box center [463, 279] width 280 height 119
copy h3 "Morritt's Tortuga Club"
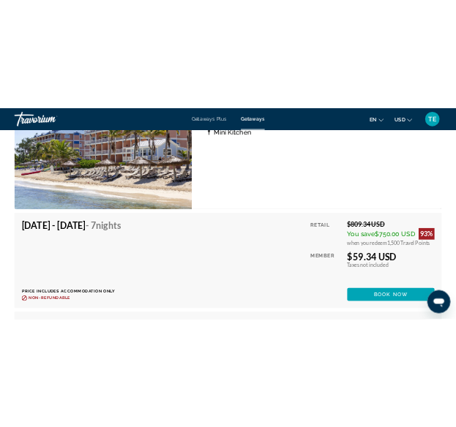
scroll to position [3069, 0]
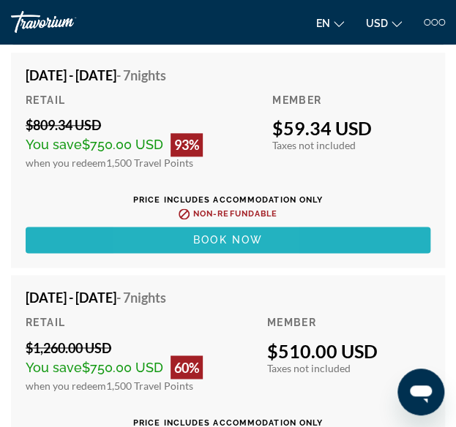
click at [179, 229] on span "Main content" at bounding box center [228, 239] width 405 height 35
